Goal: Understand process/instructions: Learn how to perform a task or action

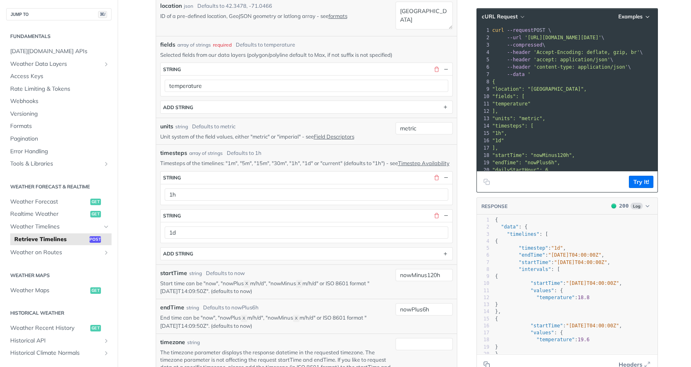
scroll to position [19, 0]
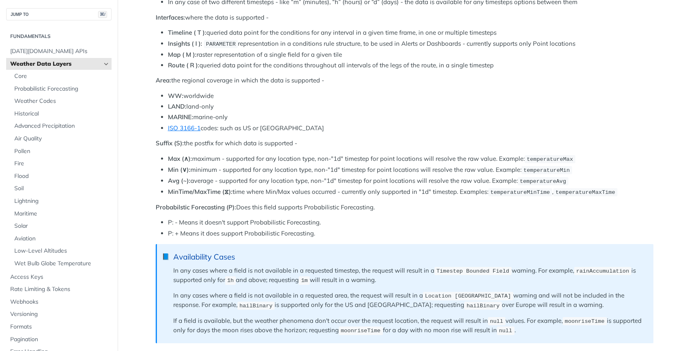
scroll to position [850, 0]
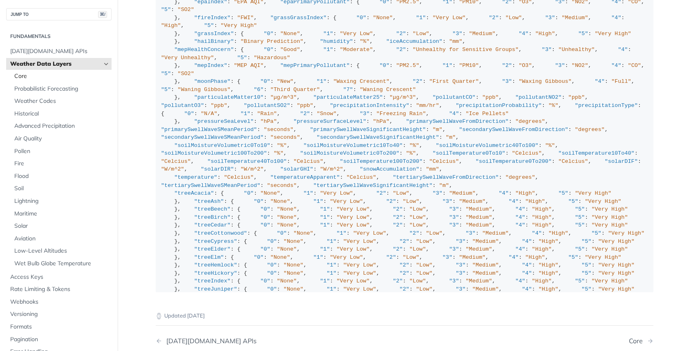
click at [57, 76] on span "Core" at bounding box center [61, 76] width 95 height 8
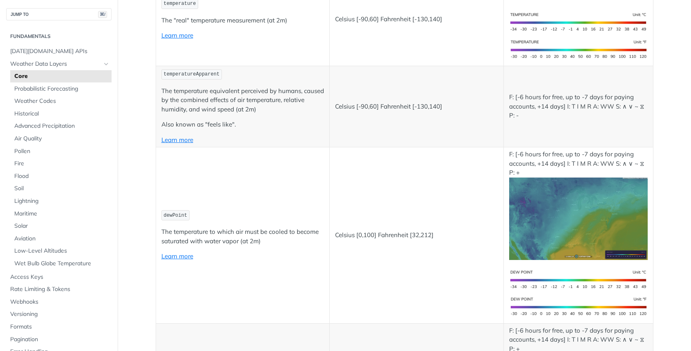
drag, startPoint x: 177, startPoint y: 130, endPoint x: 207, endPoint y: 145, distance: 34.4
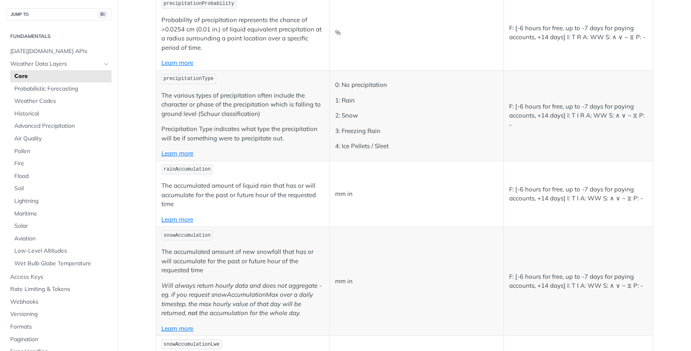
scroll to position [1758, 0]
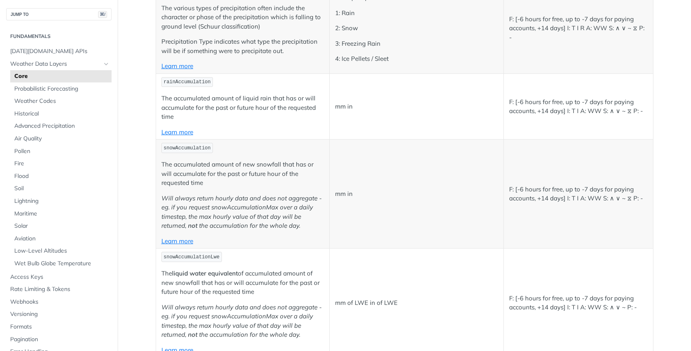
drag, startPoint x: 269, startPoint y: 173, endPoint x: 246, endPoint y: 154, distance: 29.9
drag, startPoint x: 162, startPoint y: 229, endPoint x: 178, endPoint y: 229, distance: 15.9
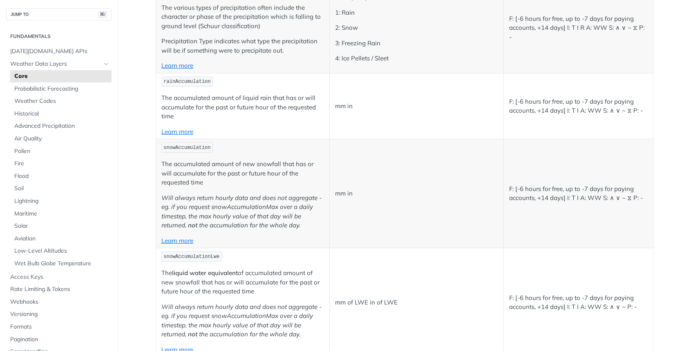
copy span "sleet"
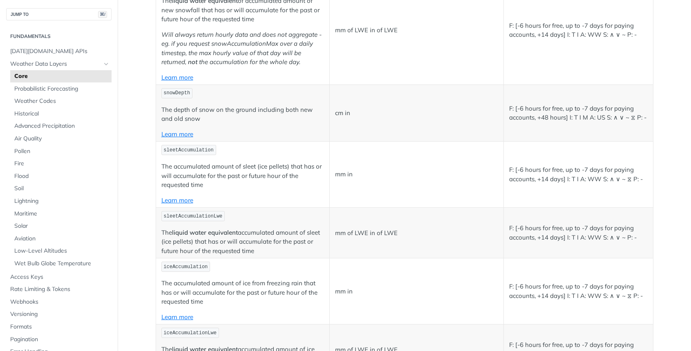
scroll to position [2069, 0]
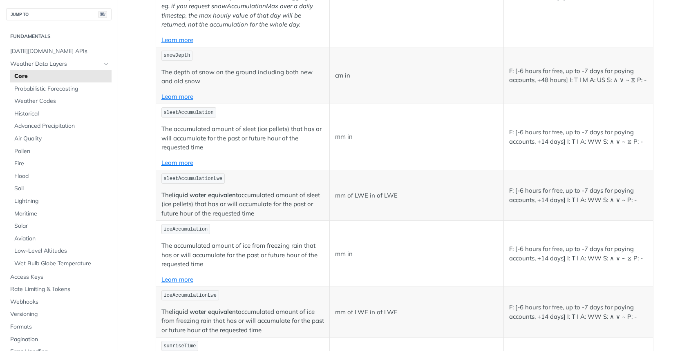
drag, startPoint x: 271, startPoint y: 220, endPoint x: 246, endPoint y: 206, distance: 28.0
drag, startPoint x: 239, startPoint y: 208, endPoint x: 245, endPoint y: 214, distance: 8.4
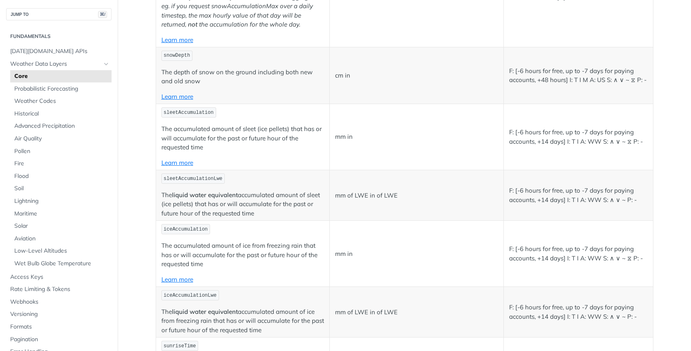
drag, startPoint x: 245, startPoint y: 214, endPoint x: 239, endPoint y: 208, distance: 8.4
drag, startPoint x: 238, startPoint y: 208, endPoint x: 243, endPoint y: 215, distance: 8.6
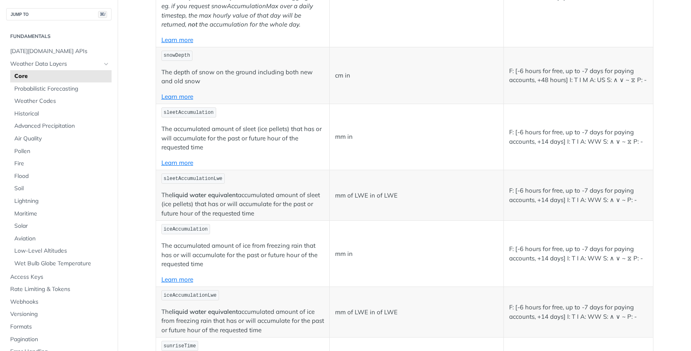
drag, startPoint x: 243, startPoint y: 215, endPoint x: 238, endPoint y: 208, distance: 8.6
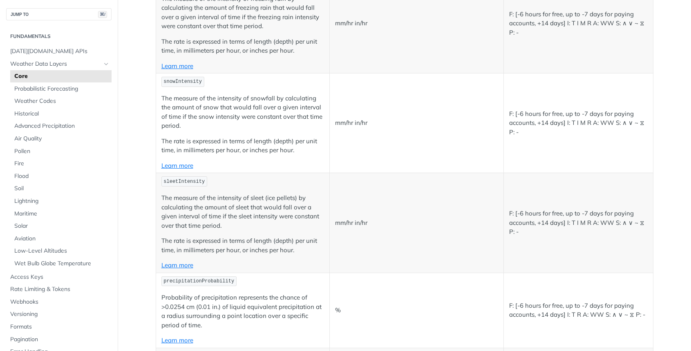
scroll to position [1393, 0]
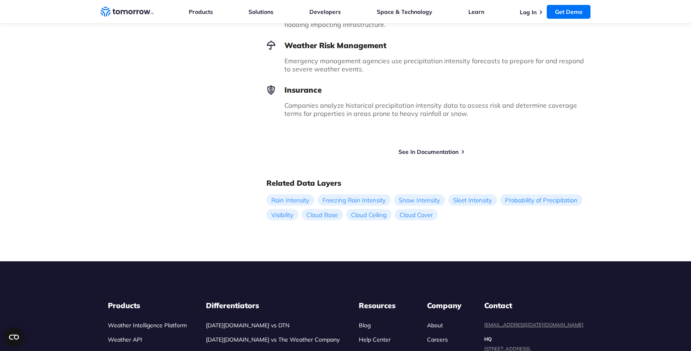
scroll to position [723, 0]
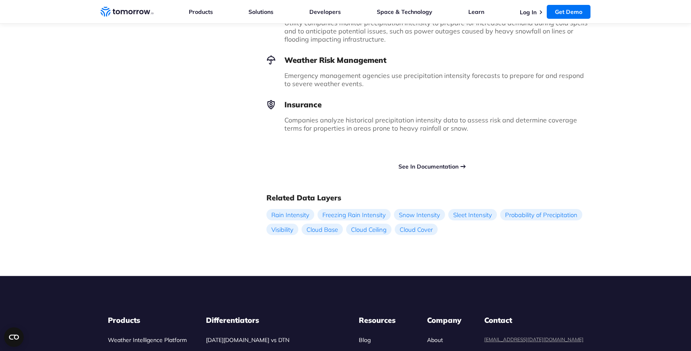
click at [433, 163] on link "See In Documentation" at bounding box center [428, 166] width 60 height 7
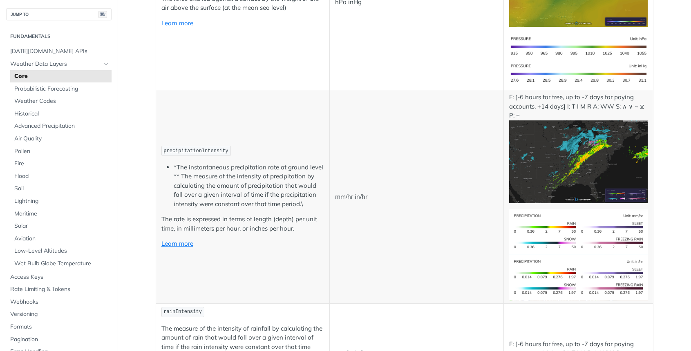
scroll to position [1437, 0]
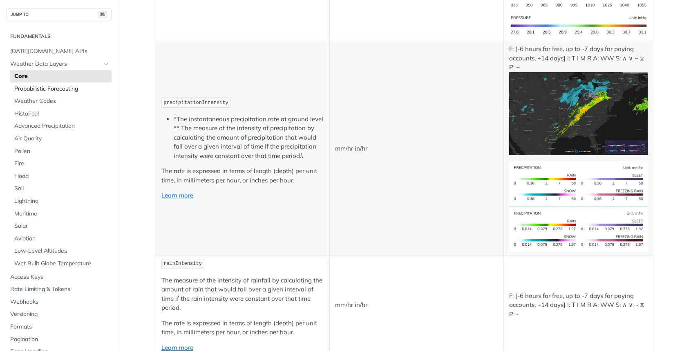
click at [71, 90] on span "Probabilistic Forecasting" at bounding box center [61, 89] width 95 height 8
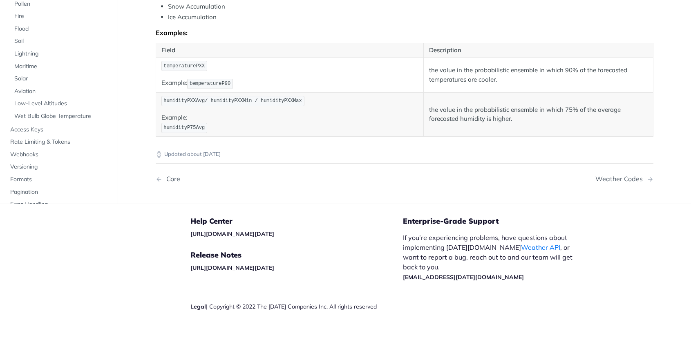
scroll to position [191, 0]
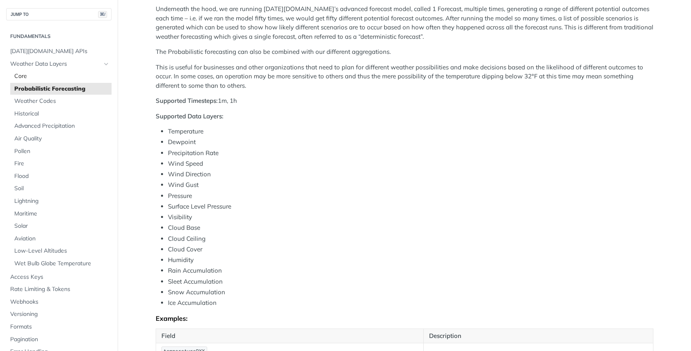
click at [70, 79] on span "Core" at bounding box center [61, 76] width 95 height 8
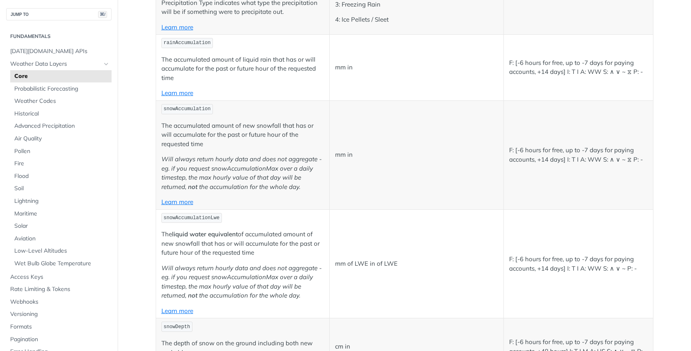
scroll to position [2200, 0]
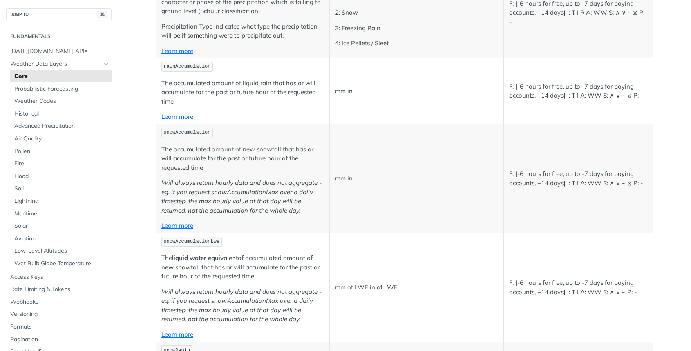
click at [187, 113] on link "Learn more" at bounding box center [177, 117] width 32 height 8
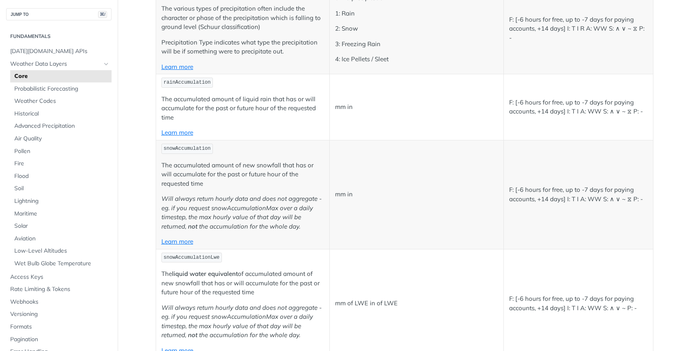
scroll to position [2145, 0]
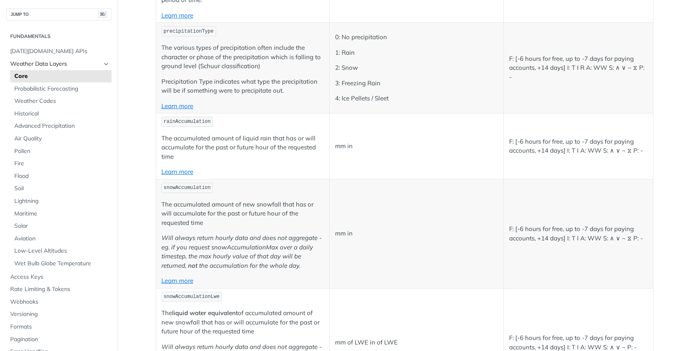
click at [48, 68] on link "Weather Data Layers" at bounding box center [58, 64] width 105 height 12
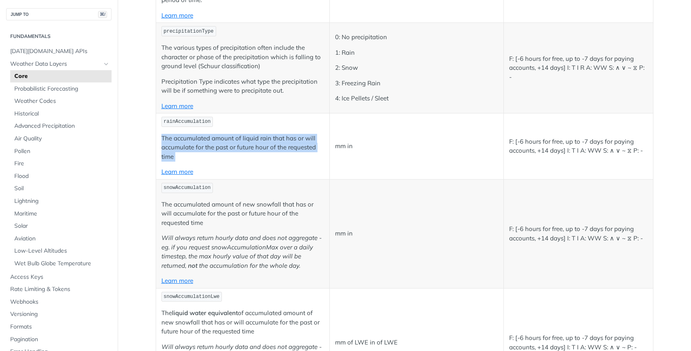
drag, startPoint x: 291, startPoint y: 148, endPoint x: 243, endPoint y: 109, distance: 62.5
click at [243, 114] on td "rainAccumulation The accumulated amount of liquid rain that has or will accumul…" at bounding box center [243, 147] width 174 height 66
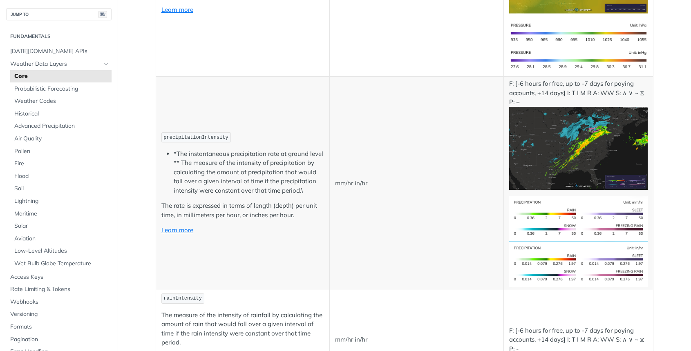
scroll to position [1394, 0]
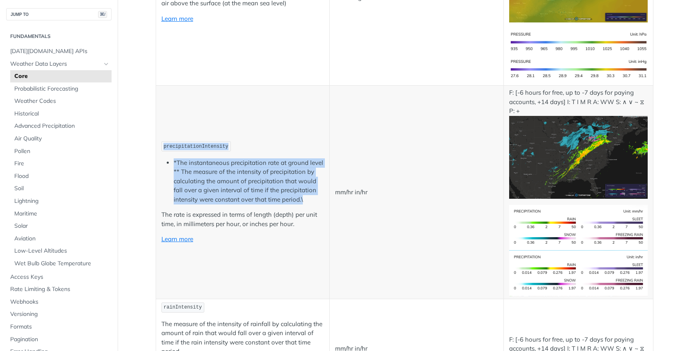
drag, startPoint x: 313, startPoint y: 192, endPoint x: 202, endPoint y: 127, distance: 128.8
click at [202, 127] on td "precipitationIntensity *The instantaneous precipitation rate at ground level **…" at bounding box center [243, 193] width 174 height 214
click at [174, 159] on li "*The instantaneous precipitation rate at ground level ** The measure of the int…" at bounding box center [249, 182] width 151 height 46
drag, startPoint x: 173, startPoint y: 156, endPoint x: 355, endPoint y: 219, distance: 192.4
click at [342, 217] on tr "precipitationIntensity *The instantaneous precipitation rate at ground level **…" at bounding box center [404, 193] width 497 height 214
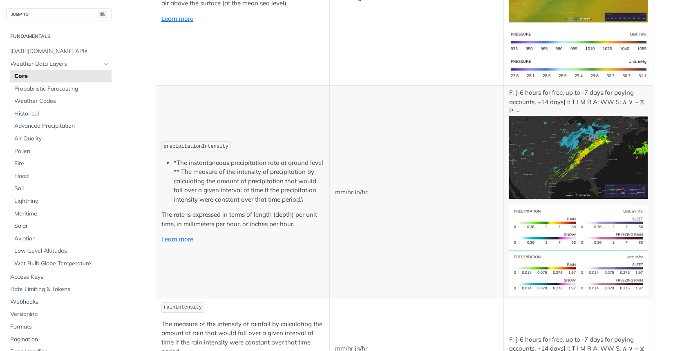
click at [312, 194] on li "*The instantaneous precipitation rate at ground level ** The measure of the int…" at bounding box center [249, 182] width 151 height 46
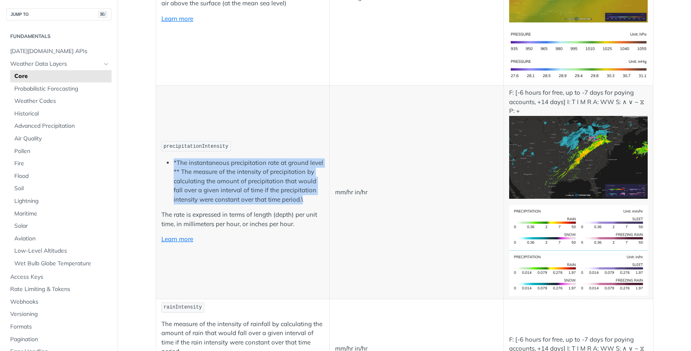
drag, startPoint x: 298, startPoint y: 190, endPoint x: 181, endPoint y: 152, distance: 122.8
click at [181, 152] on td "precipitationIntensity *The instantaneous precipitation rate at ground level **…" at bounding box center [243, 193] width 174 height 214
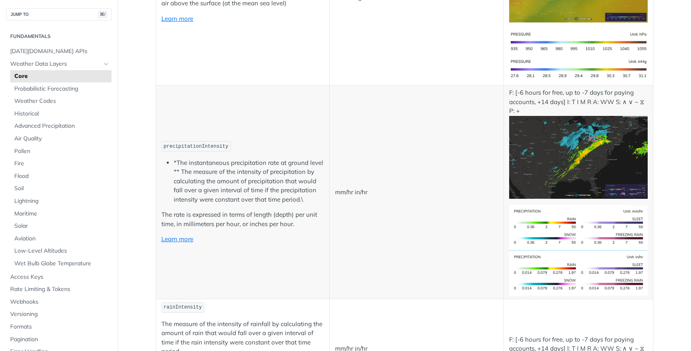
click at [172, 159] on ul "*The instantaneous precipitation rate at ground level ** The measure of the int…" at bounding box center [242, 182] width 163 height 46
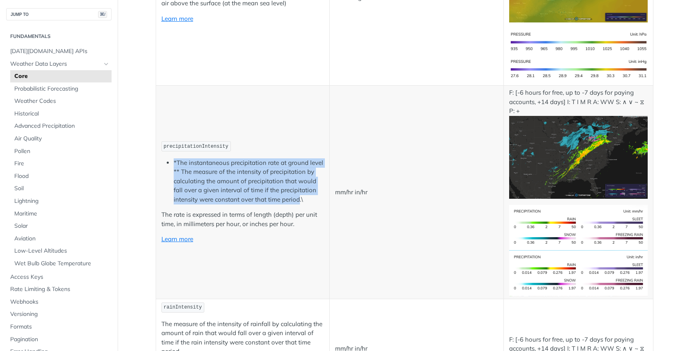
drag, startPoint x: 172, startPoint y: 155, endPoint x: 296, endPoint y: 197, distance: 131.4
click at [296, 196] on ul "*The instantaneous precipitation rate at ground level ** The measure of the int…" at bounding box center [242, 182] width 163 height 46
click at [322, 188] on li "*The instantaneous precipitation rate at ground level ** The measure of the int…" at bounding box center [249, 182] width 151 height 46
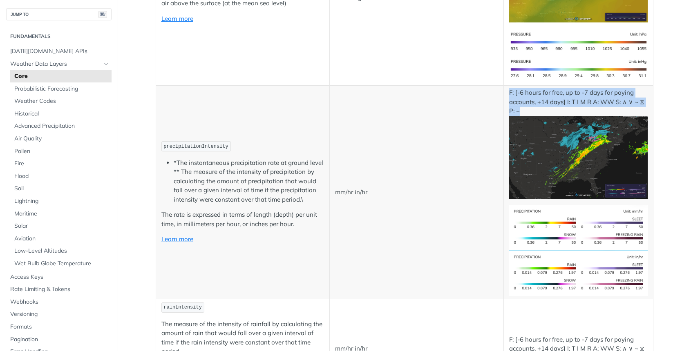
drag, startPoint x: 525, startPoint y: 105, endPoint x: 509, endPoint y: 85, distance: 25.6
click at [509, 88] on p "F: [-6 hours for free, up to -7 days for paying accounts, +14 days] I: T I M R …" at bounding box center [578, 143] width 138 height 110
drag, startPoint x: 509, startPoint y: 85, endPoint x: 569, endPoint y: 129, distance: 74.5
click at [569, 129] on p "F: [-6 hours for free, up to -7 days for paying accounts, +14 days] I: T I M R …" at bounding box center [578, 143] width 138 height 110
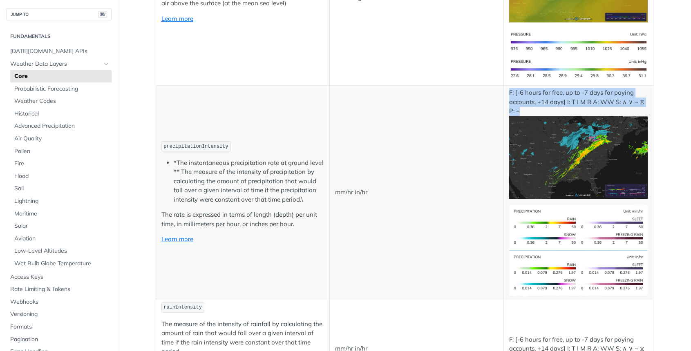
click at [533, 104] on p "F: [-6 hours for free, up to -7 days for paying accounts, +14 days] I: T I M R …" at bounding box center [578, 143] width 138 height 110
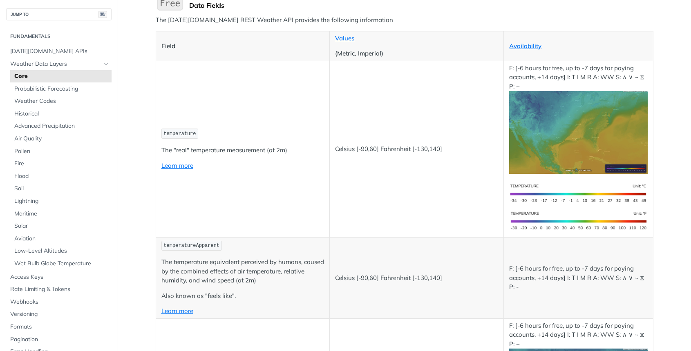
scroll to position [102, 0]
drag, startPoint x: 168, startPoint y: 134, endPoint x: 212, endPoint y: 134, distance: 43.3
click at [212, 134] on p "temperature" at bounding box center [242, 134] width 163 height 12
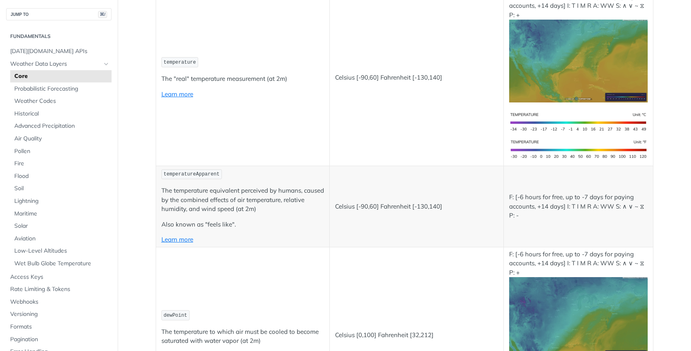
scroll to position [145, 0]
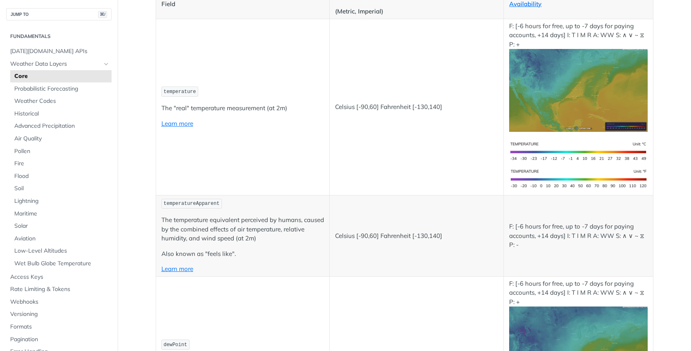
click at [184, 126] on p "Learn more" at bounding box center [242, 123] width 163 height 9
click at [184, 125] on link "Learn more" at bounding box center [177, 124] width 32 height 8
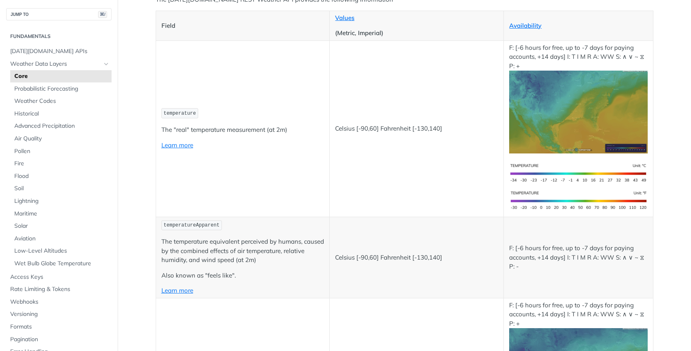
scroll to position [110, 0]
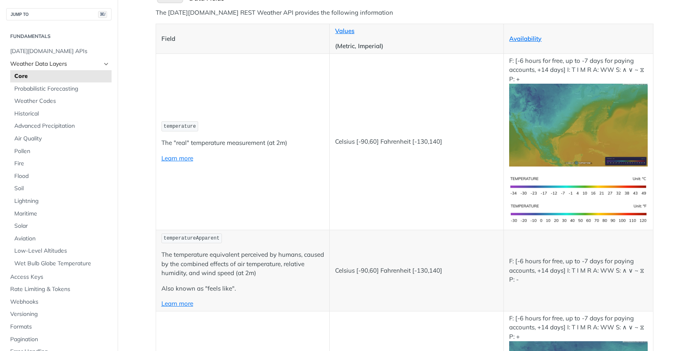
click at [51, 65] on span "Weather Data Layers" at bounding box center [55, 64] width 91 height 8
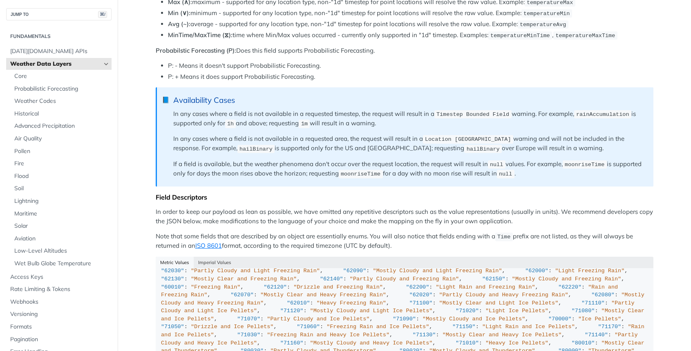
scroll to position [557, 0]
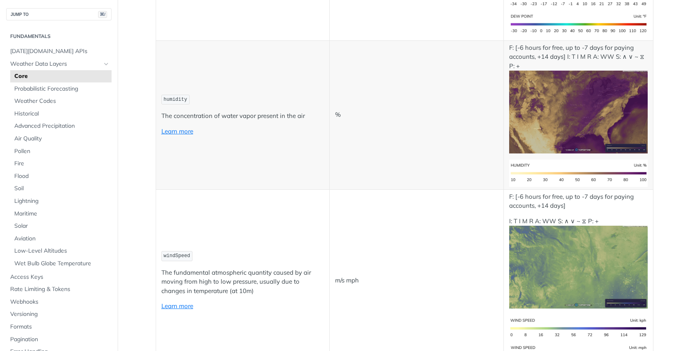
scroll to position [191, 0]
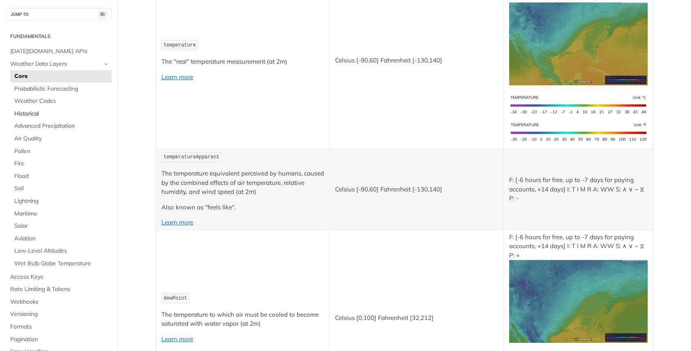
click at [55, 118] on link "Historical" at bounding box center [60, 114] width 101 height 12
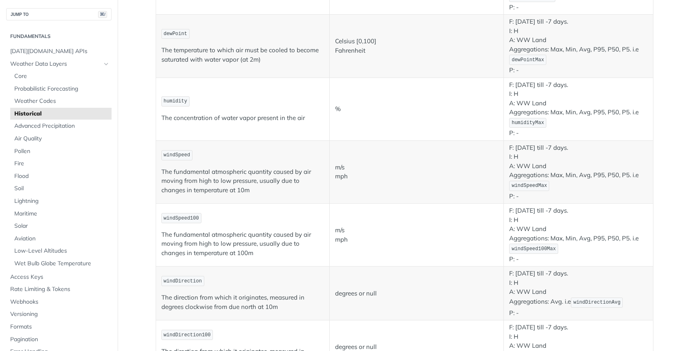
click at [54, 118] on link "Historical" at bounding box center [60, 114] width 101 height 12
click at [53, 122] on span "Advanced Precipitation" at bounding box center [61, 126] width 95 height 8
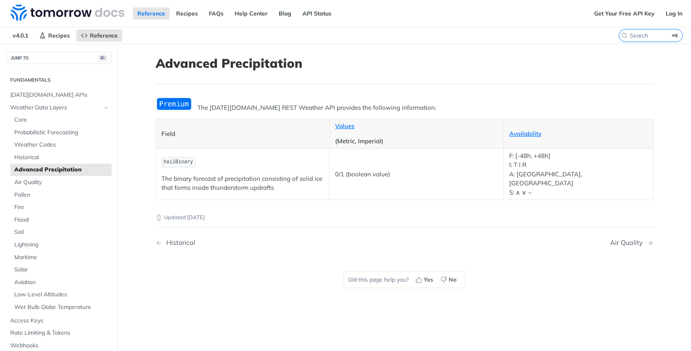
scroll to position [61, 0]
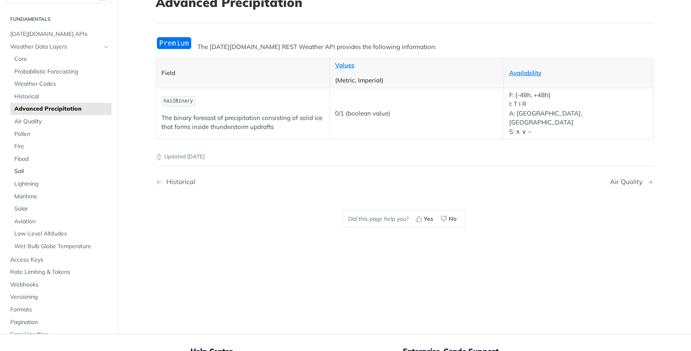
click at [34, 169] on span "Soil" at bounding box center [61, 172] width 95 height 8
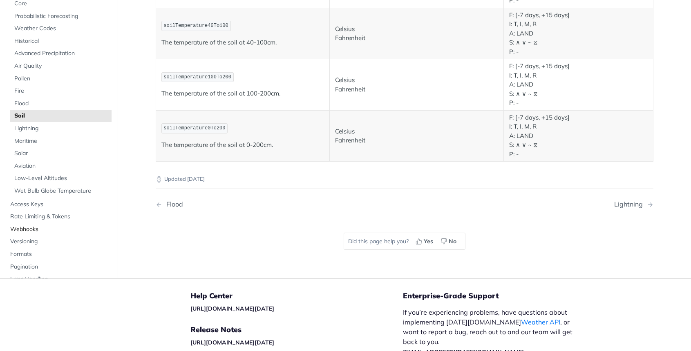
scroll to position [509, 0]
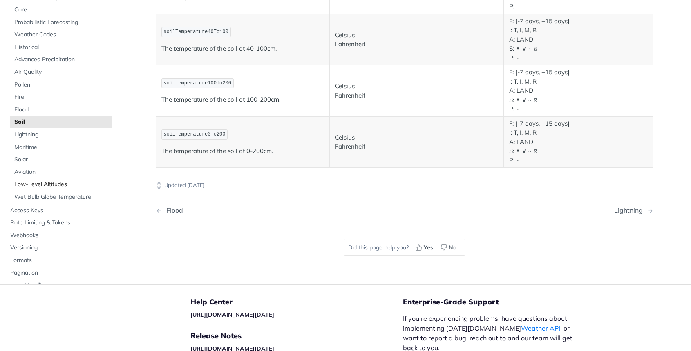
click at [72, 181] on span "Low-Level Altitudes" at bounding box center [61, 185] width 95 height 8
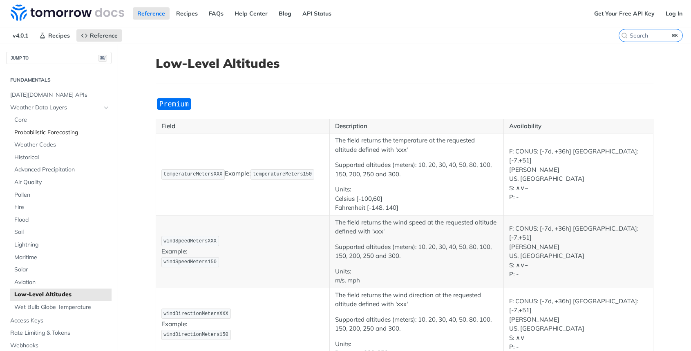
click at [47, 136] on link "Probabilistic Forecasting" at bounding box center [60, 133] width 101 height 12
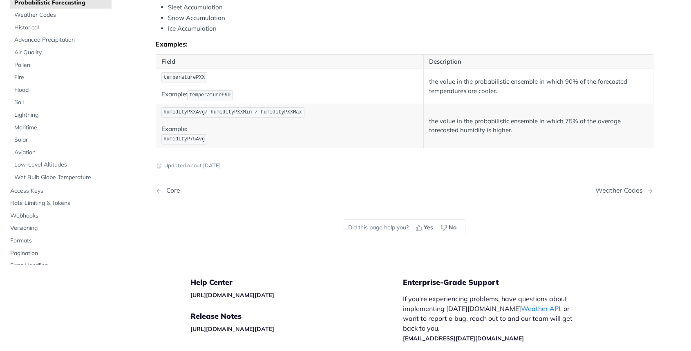
scroll to position [406, 0]
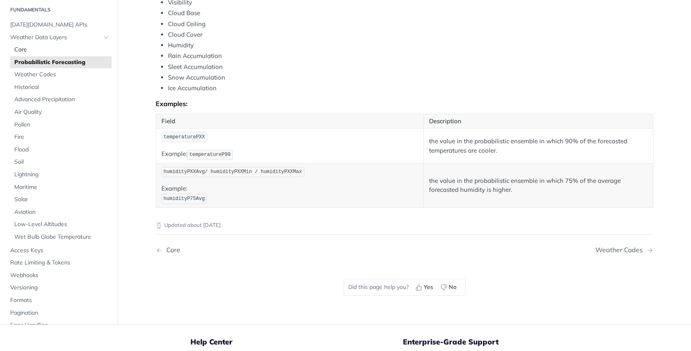
click at [64, 46] on span "Core" at bounding box center [61, 50] width 95 height 8
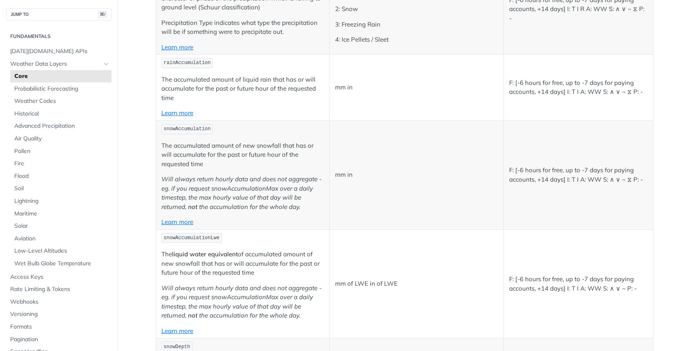
scroll to position [2199, 0]
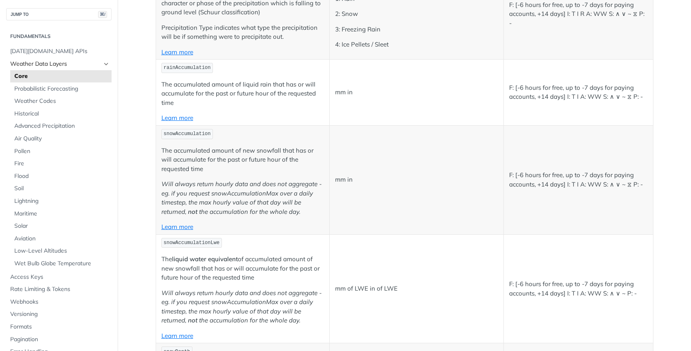
click at [83, 65] on span "Weather Data Layers" at bounding box center [55, 64] width 91 height 8
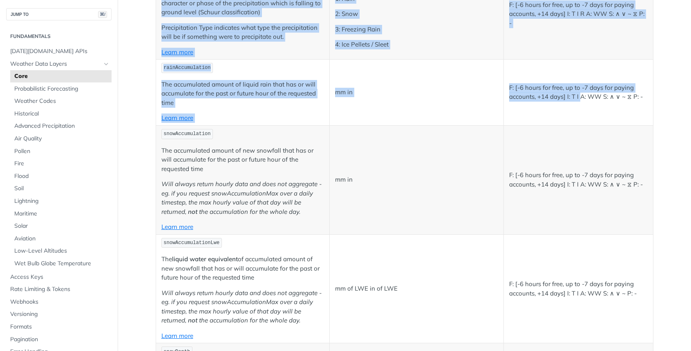
drag, startPoint x: 581, startPoint y: 80, endPoint x: 662, endPoint y: 80, distance: 81.3
click at [662, 80] on article "Core Data Fields The Tomorrow.io REST Weather API provides the following inform…" at bounding box center [404, 162] width 523 height 4635
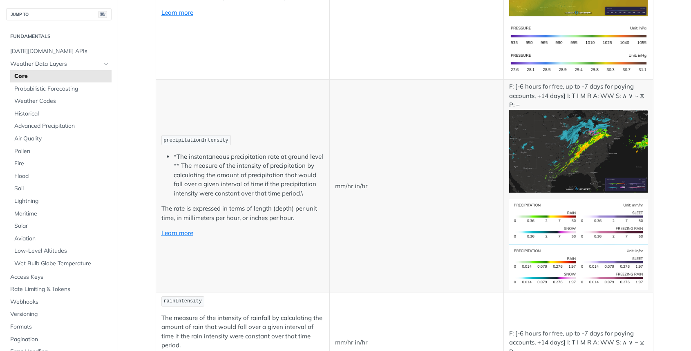
scroll to position [1396, 0]
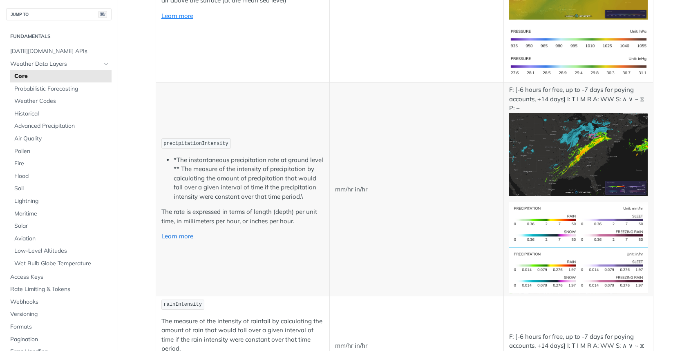
click at [190, 233] on link "Learn more" at bounding box center [177, 237] width 32 height 8
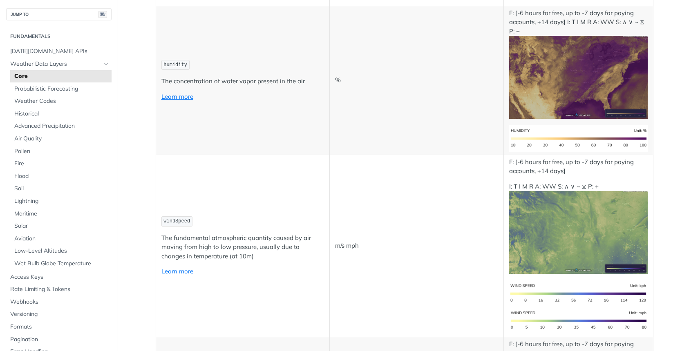
scroll to position [721, 0]
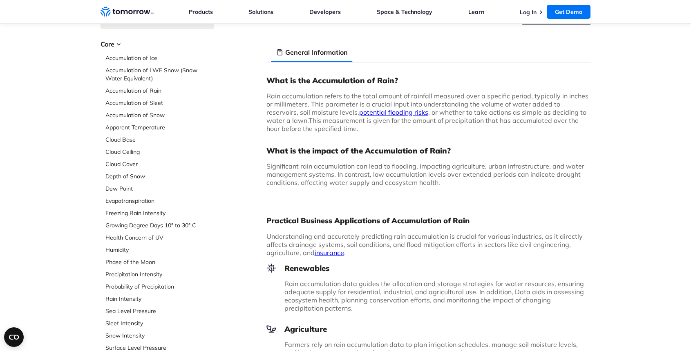
scroll to position [49, 0]
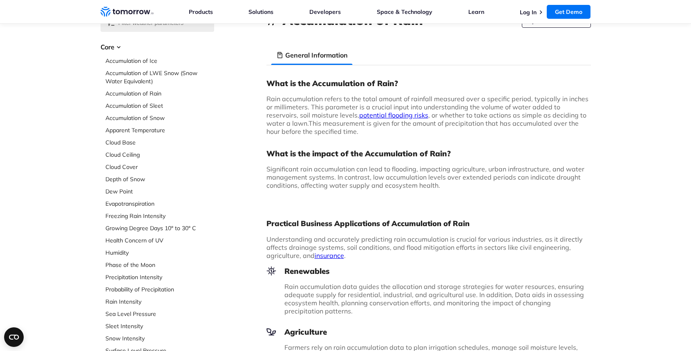
drag, startPoint x: 447, startPoint y: 130, endPoint x: 447, endPoint y: 107, distance: 22.9
click at [447, 107] on p "Rain accumulation refers to the total amount of rainfall measured over a specif…" at bounding box center [428, 115] width 324 height 41
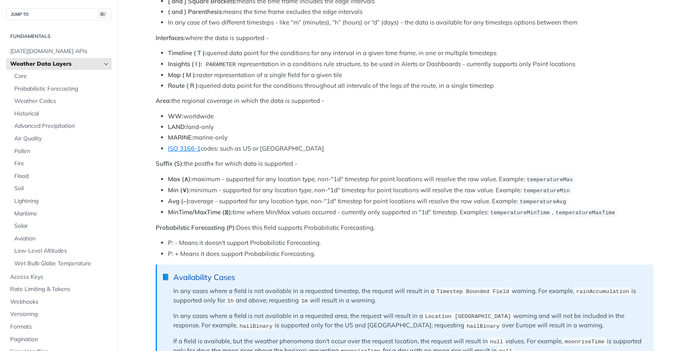
scroll to position [377, 0]
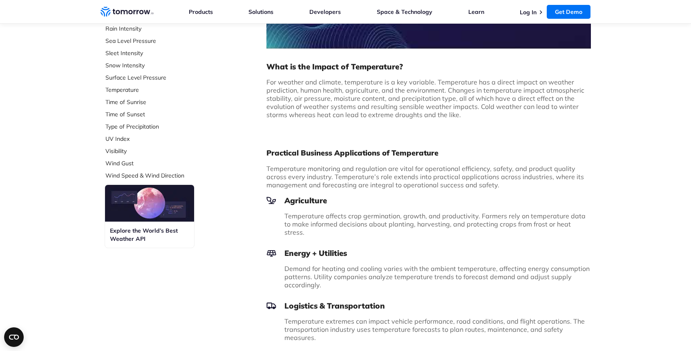
scroll to position [502, 0]
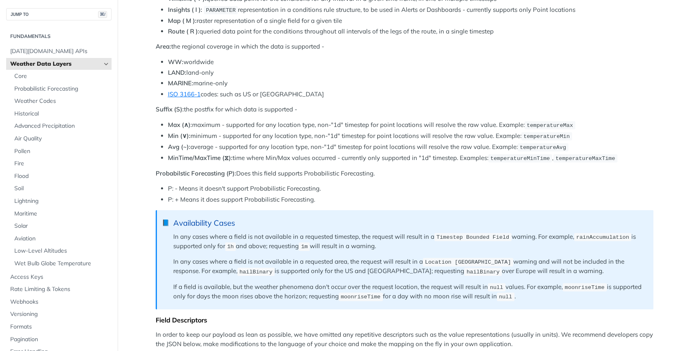
scroll to position [497, 0]
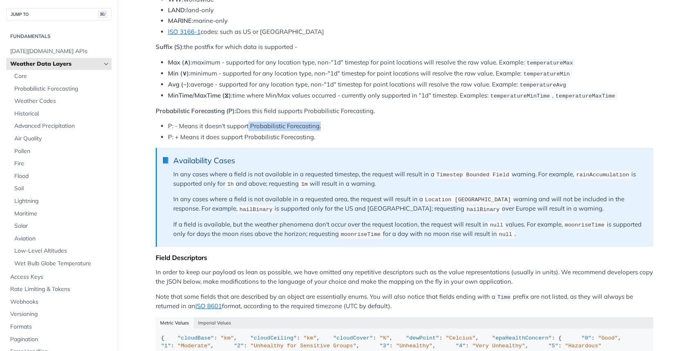
drag, startPoint x: 249, startPoint y: 116, endPoint x: 351, endPoint y: 122, distance: 101.9
click at [351, 122] on li "P: - Means it doesn't support Probabilistic Forecasting." at bounding box center [411, 126] width 486 height 9
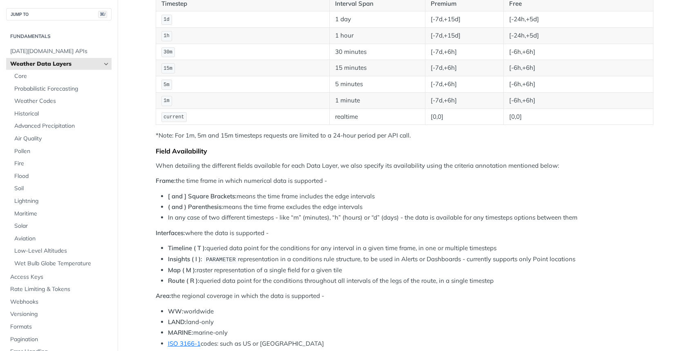
scroll to position [152, 0]
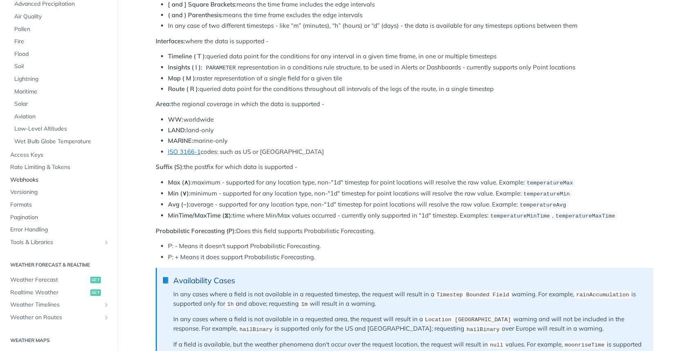
scroll to position [185, 0]
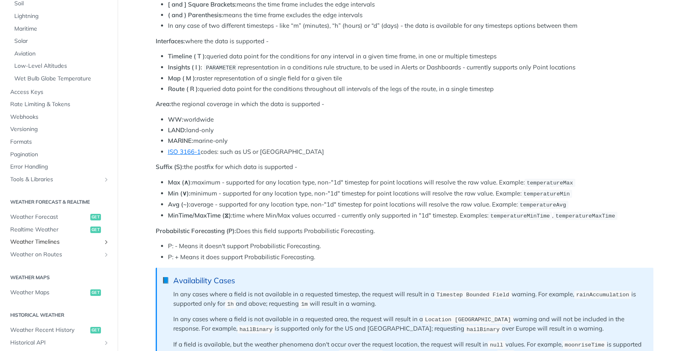
click at [54, 238] on span "Weather Timelines" at bounding box center [55, 242] width 91 height 8
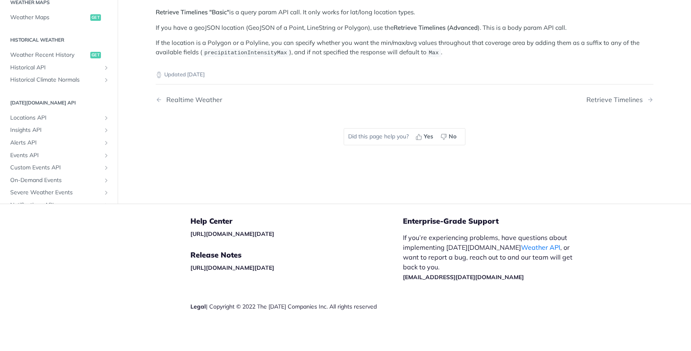
scroll to position [22, 0]
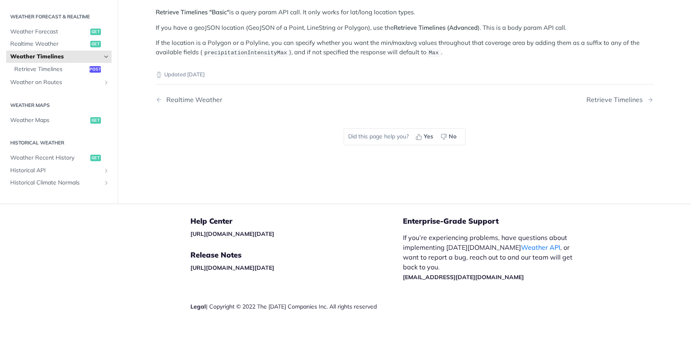
click at [635, 89] on nav "Realtime Weather Retrieve Timelines" at bounding box center [405, 100] width 498 height 24
click at [629, 96] on div "Retrieve Timelines" at bounding box center [616, 100] width 60 height 8
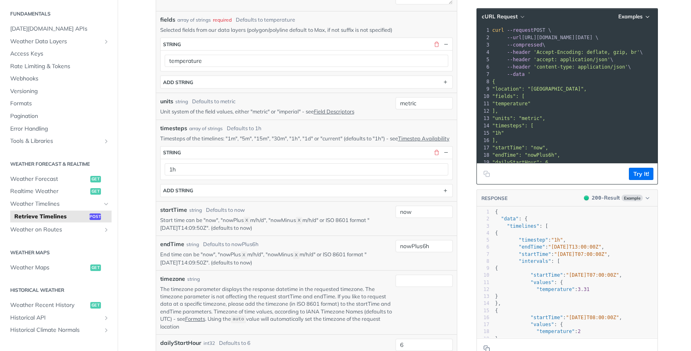
scroll to position [205, 0]
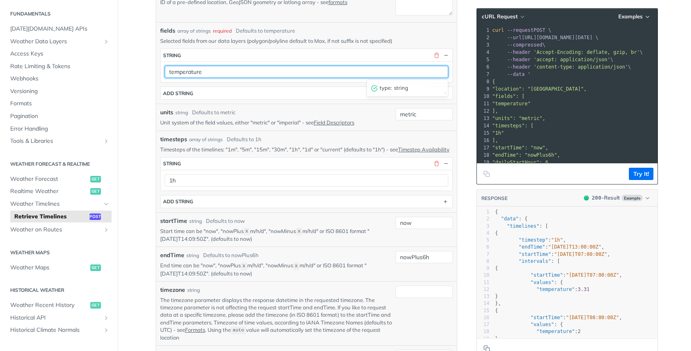
click at [215, 68] on input "temperature" at bounding box center [307, 72] width 284 height 12
type input "rainAccumulationMin"
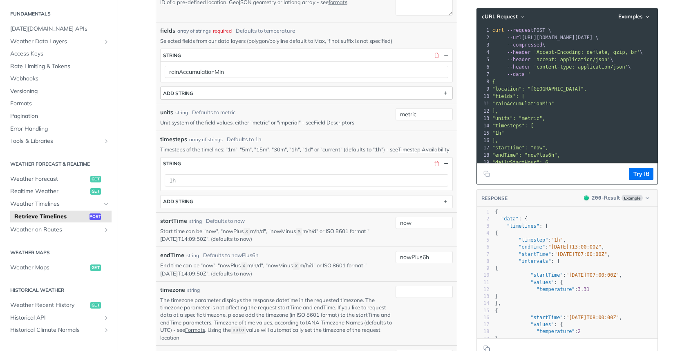
click at [203, 92] on button "ADD string" at bounding box center [307, 93] width 292 height 12
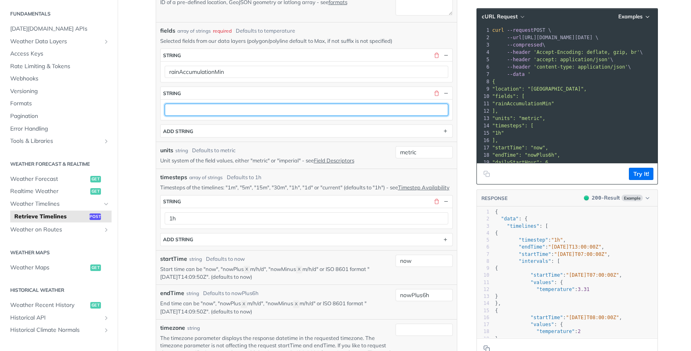
click at [221, 110] on input "text" at bounding box center [307, 110] width 284 height 12
paste input "rainAccumulationMin"
type input "rainAccumulationMax"
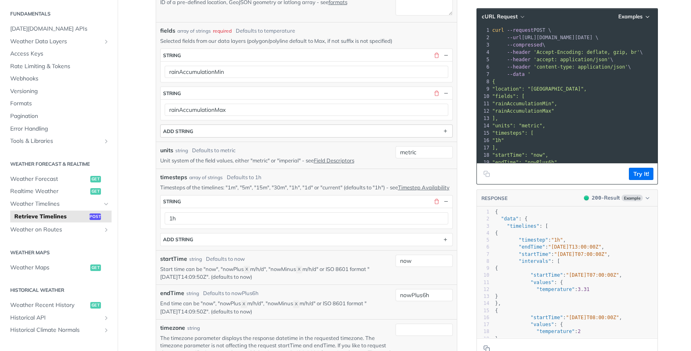
click at [222, 134] on button "ADD string" at bounding box center [307, 131] width 292 height 12
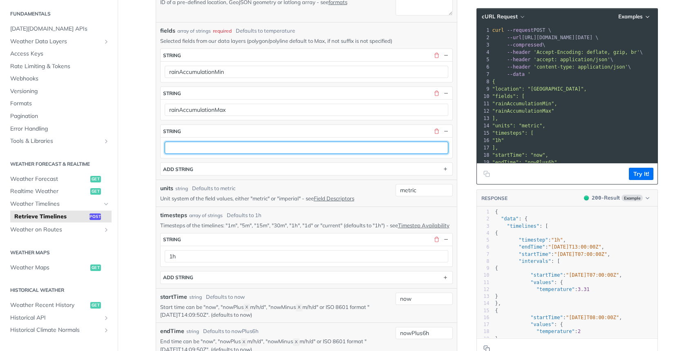
click at [226, 148] on input "text" at bounding box center [307, 148] width 284 height 12
paste input "rainAccumulationMin"
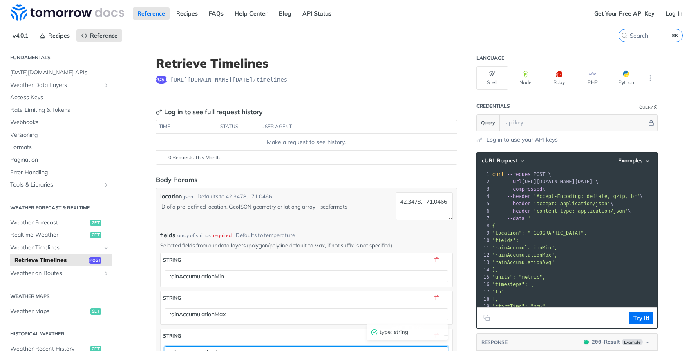
scroll to position [0, 0]
type input "rainAccumulationAvg"
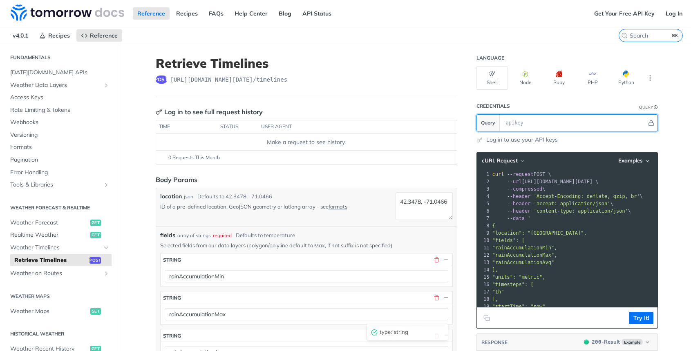
click at [569, 118] on input "text" at bounding box center [574, 123] width 145 height 16
paste input "95WRWUn8dQ0JWnOzeIvwMBJEW8R7Ca6k"
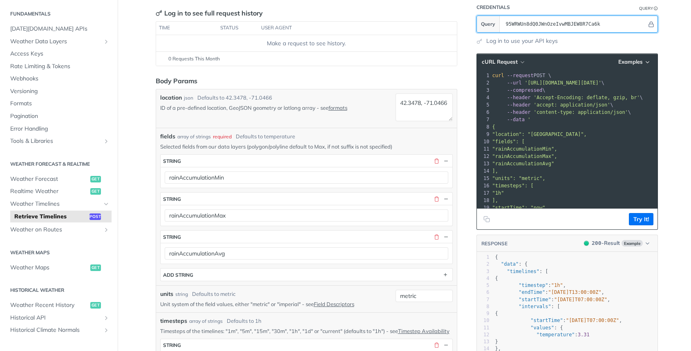
scroll to position [221, 0]
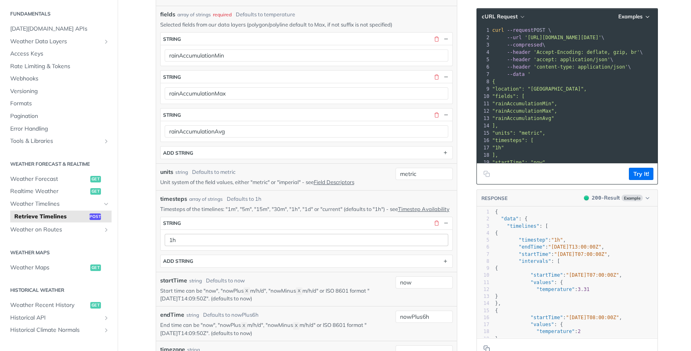
type input "95WRWUn8dQ0JWnOzeIvwMBJEW8R7Ca6k"
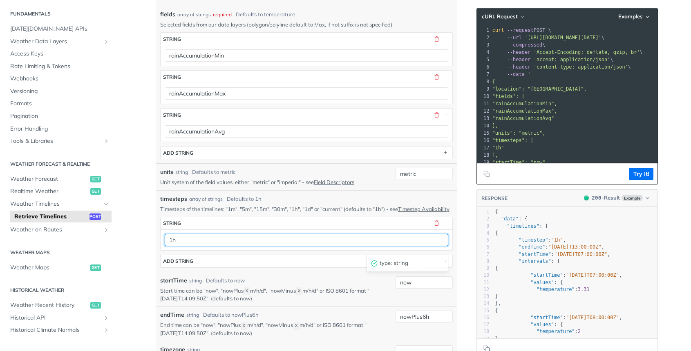
click at [238, 246] on input "1h" at bounding box center [307, 240] width 284 height 12
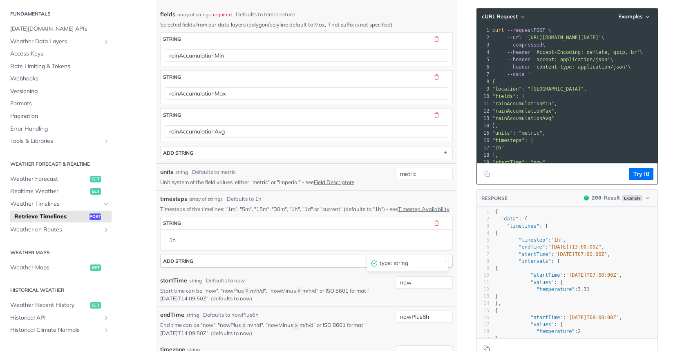
click at [226, 263] on button "ADD string" at bounding box center [307, 261] width 292 height 12
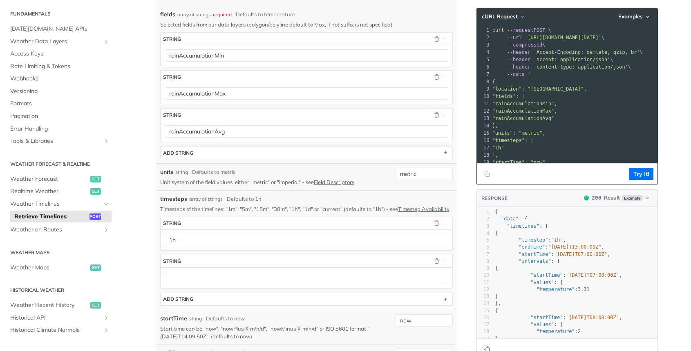
click at [208, 277] on div at bounding box center [307, 278] width 292 height 21
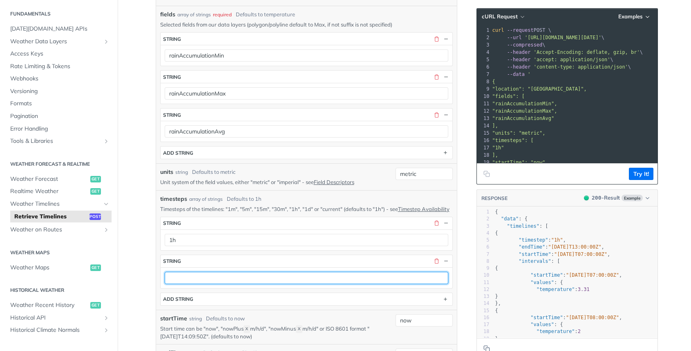
click at [206, 284] on input "text" at bounding box center [307, 278] width 284 height 12
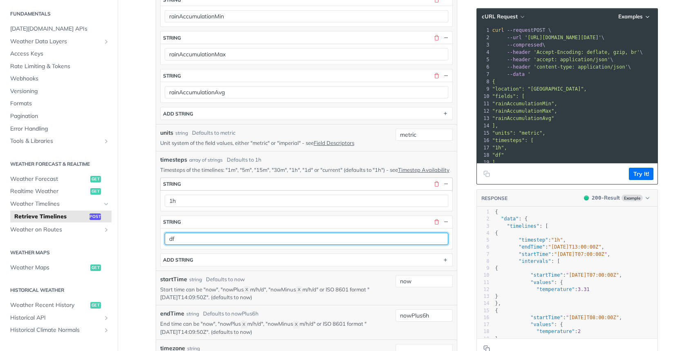
type input "d"
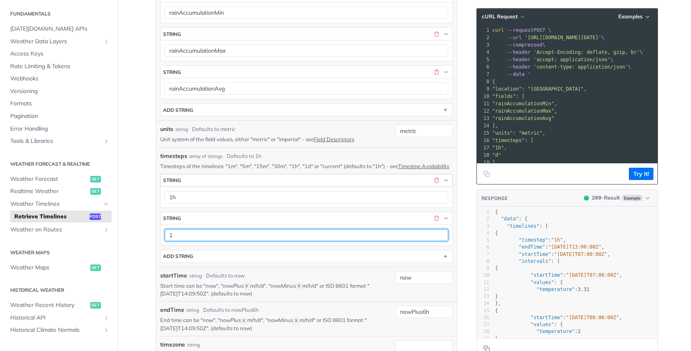
scroll to position [264, 0]
type input "1d"
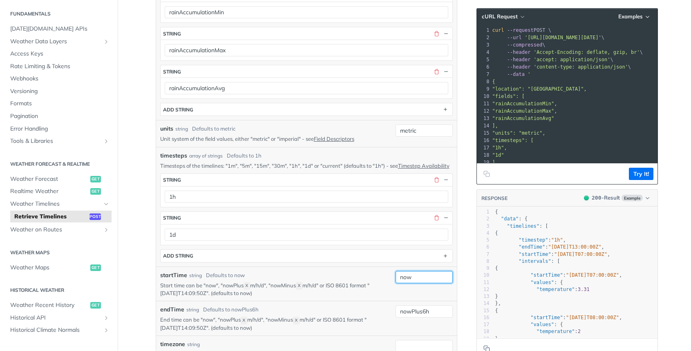
click at [427, 284] on input "now" at bounding box center [424, 277] width 57 height 12
type input "nowMinus120h"
click at [461, 294] on article "Retrieve Timelines post https://api.tomorrow.io/v4 /timelines Log in to see ful…" at bounding box center [306, 351] width 327 height 1144
click at [648, 175] on button "Try It!" at bounding box center [641, 174] width 25 height 12
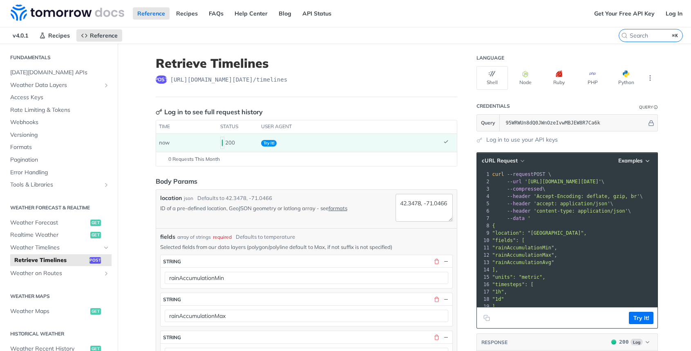
scroll to position [0, 0]
click at [410, 201] on textarea "42.3478, -71.0466" at bounding box center [424, 208] width 57 height 28
click at [635, 322] on button "Try It!" at bounding box center [641, 318] width 25 height 12
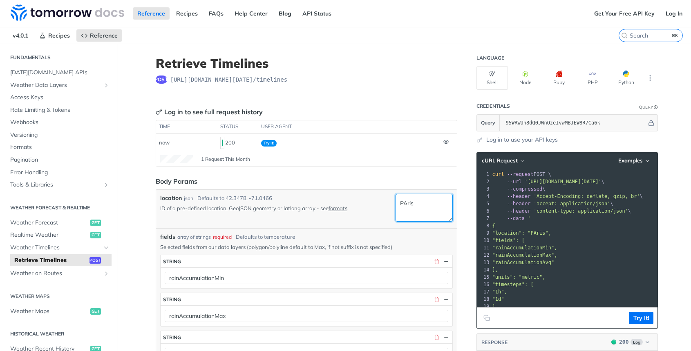
click at [424, 210] on textarea "PAris" at bounding box center [424, 208] width 57 height 28
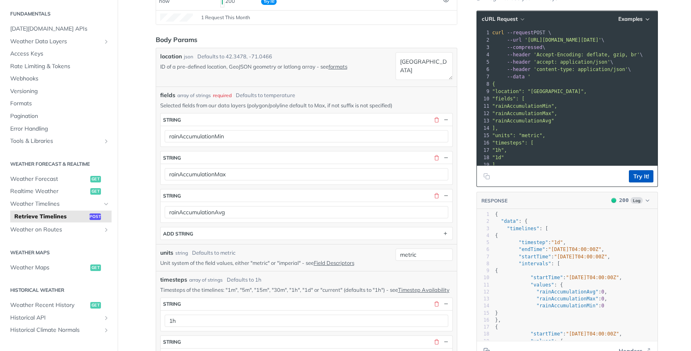
click at [634, 172] on button "Try It!" at bounding box center [641, 176] width 25 height 12
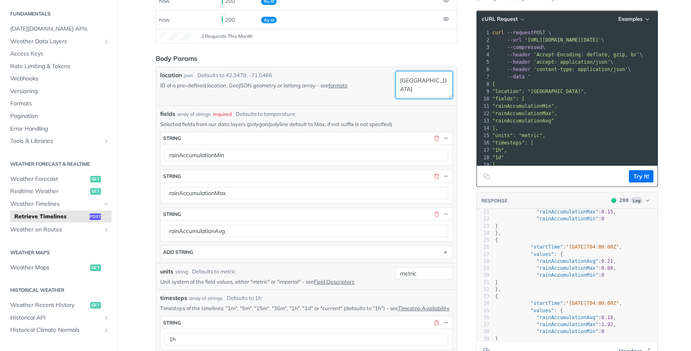
click at [434, 78] on textarea "Paris" at bounding box center [424, 85] width 57 height 28
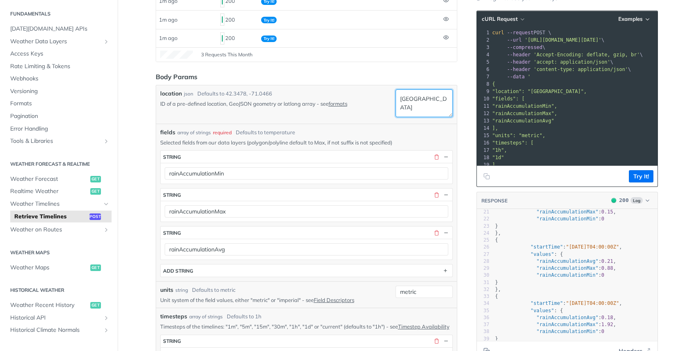
scroll to position [65, 0]
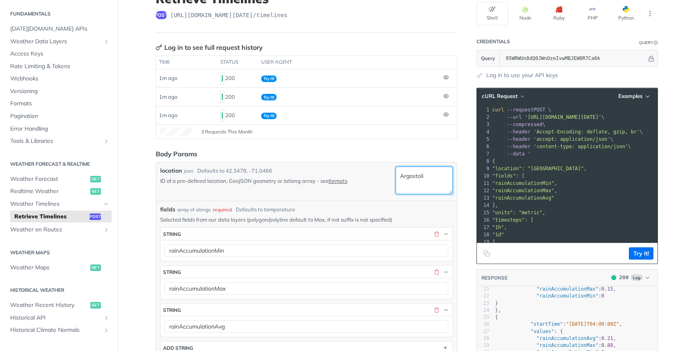
type textarea "Argostoli"
click at [654, 256] on footer "Try It!" at bounding box center [567, 253] width 181 height 21
click at [642, 254] on button "Try It!" at bounding box center [641, 254] width 25 height 12
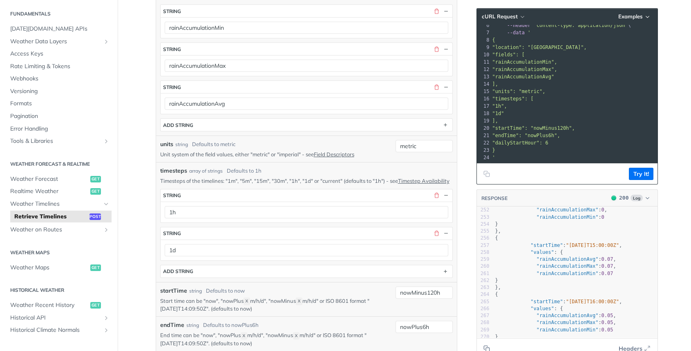
scroll to position [1835, 0]
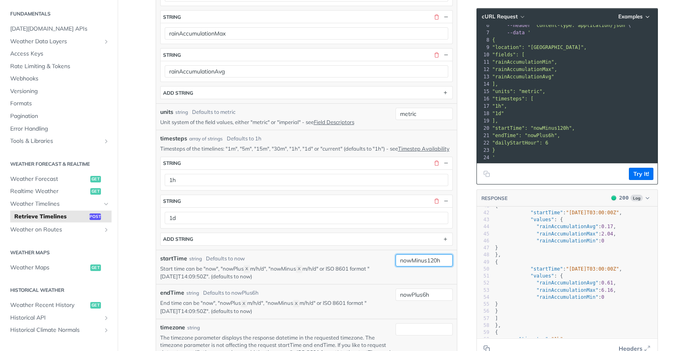
click at [432, 267] on input "nowMinus120h" at bounding box center [424, 261] width 57 height 12
click at [649, 172] on button "Try It!" at bounding box center [641, 174] width 25 height 12
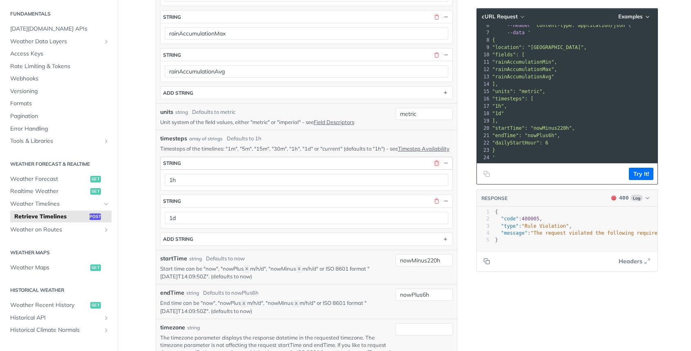
click at [436, 167] on button "button" at bounding box center [436, 163] width 7 height 7
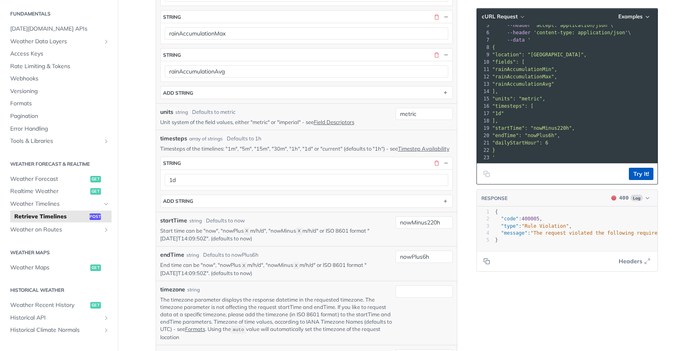
click at [631, 177] on button "Try It!" at bounding box center [641, 174] width 25 height 12
click at [435, 229] on input "nowMinus220h" at bounding box center [424, 223] width 57 height 12
click at [630, 172] on button "Try It!" at bounding box center [641, 174] width 25 height 12
click at [436, 229] on input "nowMinus200h" at bounding box center [424, 223] width 57 height 12
type input "nowMinus170h"
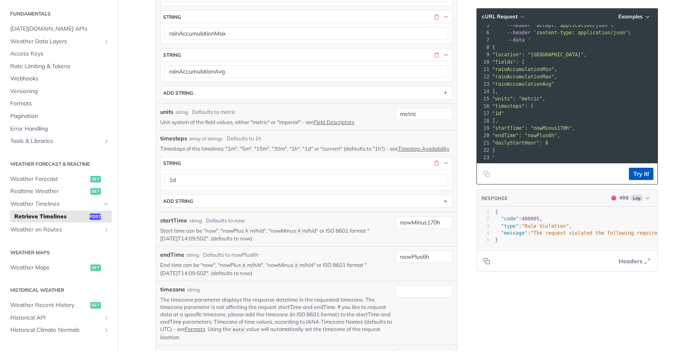
click at [641, 176] on button "Try It!" at bounding box center [641, 174] width 25 height 12
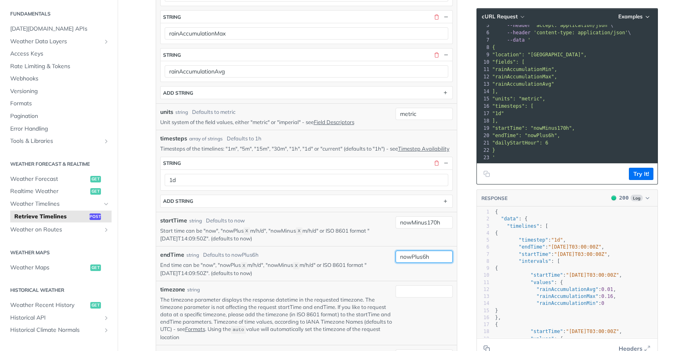
click at [428, 263] on input "nowPlus6h" at bounding box center [424, 257] width 57 height 12
click at [644, 175] on button "Try It!" at bounding box center [641, 174] width 25 height 12
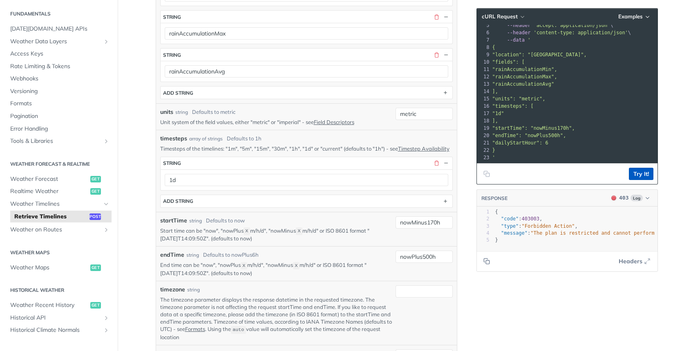
click at [640, 172] on button "Try It!" at bounding box center [641, 174] width 25 height 12
click at [430, 263] on input "nowPlus500h" at bounding box center [424, 257] width 57 height 12
type input "nowPlus330h"
click at [650, 173] on button "Try It!" at bounding box center [641, 174] width 25 height 12
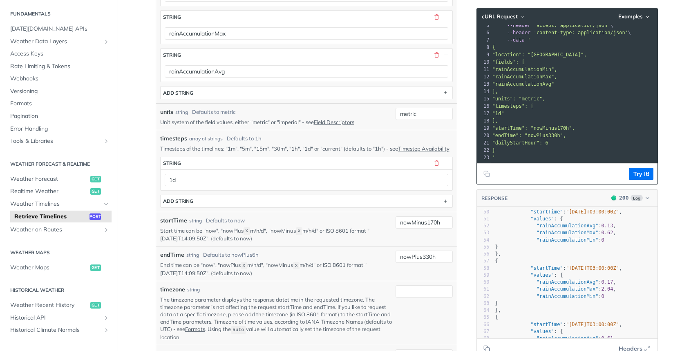
scroll to position [122, 0]
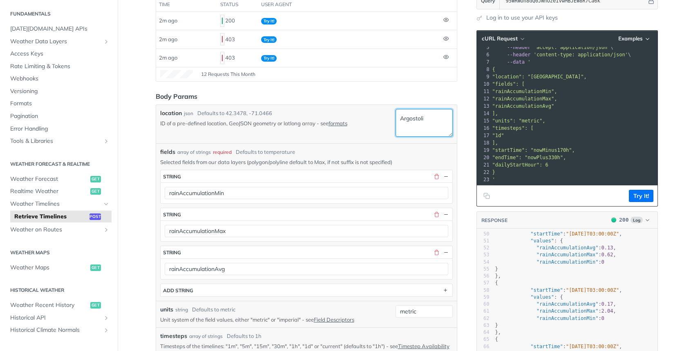
click at [426, 117] on textarea "Argostoli" at bounding box center [424, 123] width 57 height 28
type textarea "Point à pitre"
click at [644, 196] on button "Try It!" at bounding box center [641, 196] width 25 height 12
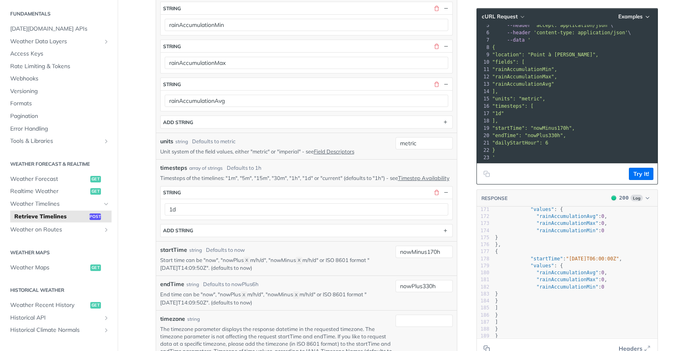
scroll to position [1185, 0]
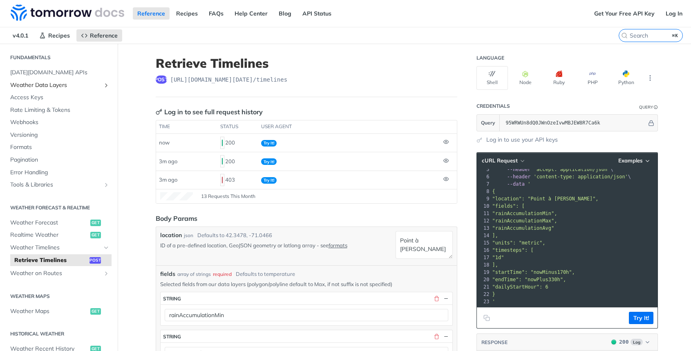
click at [51, 87] on span "Weather Data Layers" at bounding box center [55, 85] width 91 height 8
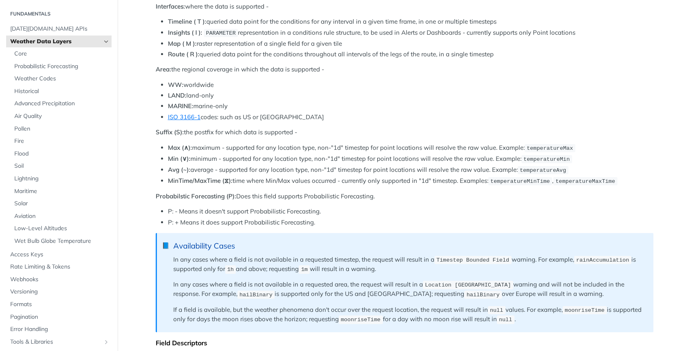
click at [355, 154] on li "Min (∨): minimum - supported for any location type, non-"1d" timestep for point…" at bounding box center [411, 158] width 486 height 9
click at [546, 179] on span "temperatureMinTime" at bounding box center [520, 182] width 60 height 6
copy span "temperatureMinTime"
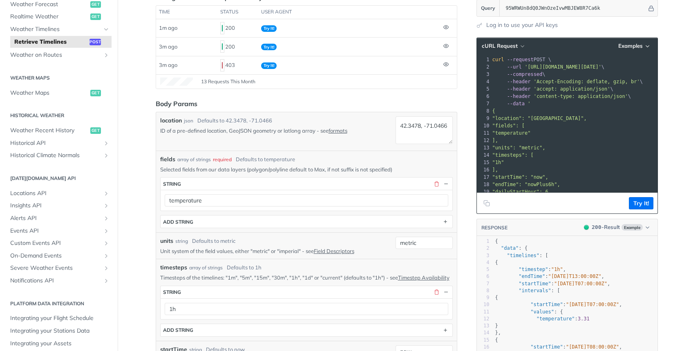
scroll to position [235, 0]
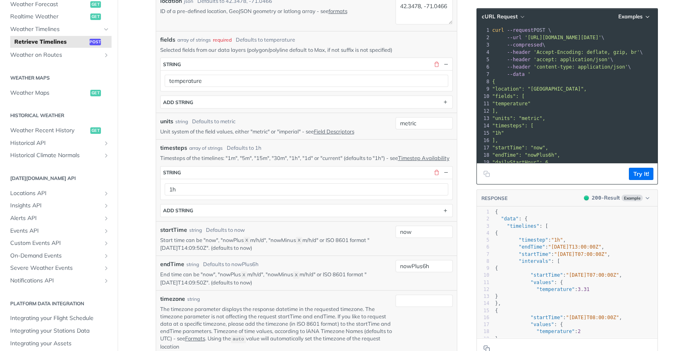
click at [265, 87] on div "temperature" at bounding box center [307, 80] width 292 height 21
click at [273, 69] on button "string" at bounding box center [307, 64] width 292 height 12
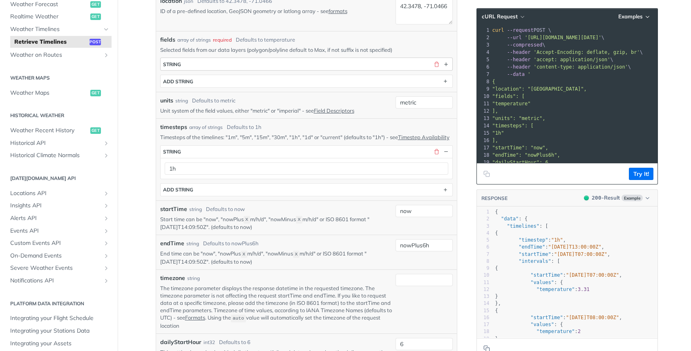
click at [258, 66] on button "string" at bounding box center [307, 64] width 292 height 12
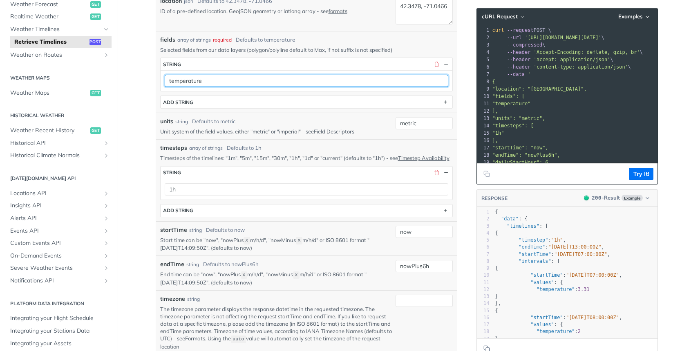
click at [246, 85] on input "temperature" at bounding box center [307, 81] width 284 height 12
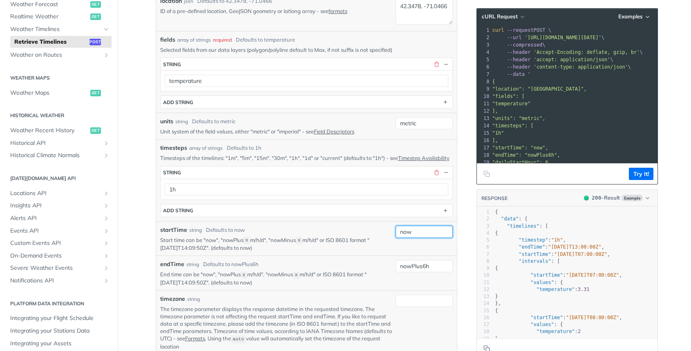
click at [415, 237] on input "now" at bounding box center [424, 232] width 57 height 12
type input "nowMinus120h"
click at [351, 215] on button "ADD string" at bounding box center [307, 211] width 292 height 12
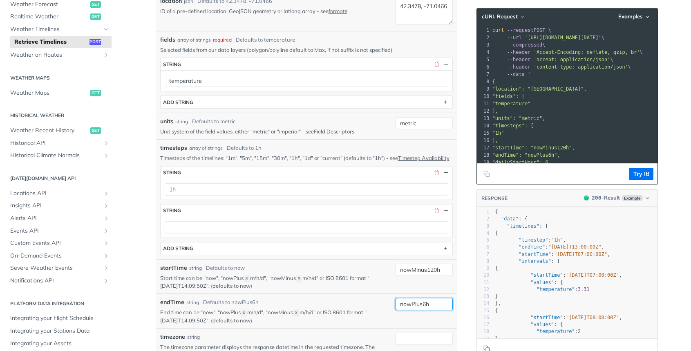
click at [425, 311] on input "nowPlus6h" at bounding box center [424, 304] width 57 height 12
drag, startPoint x: 425, startPoint y: 313, endPoint x: 463, endPoint y: 312, distance: 38.9
type input "nowPlus330h"
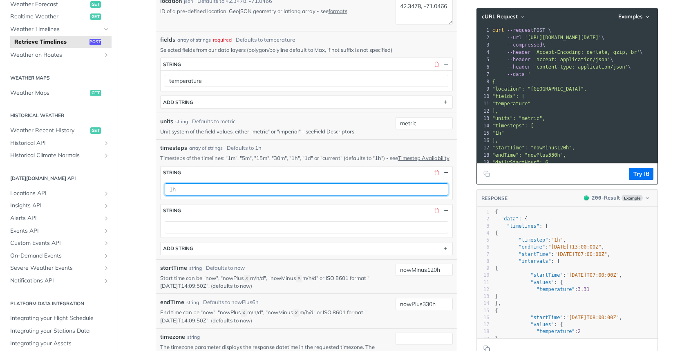
click at [224, 196] on input "1h" at bounding box center [307, 190] width 284 height 12
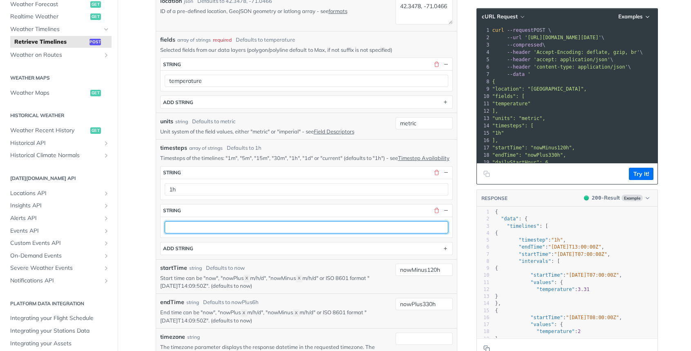
click at [215, 228] on input "text" at bounding box center [307, 228] width 284 height 12
type input "1d"
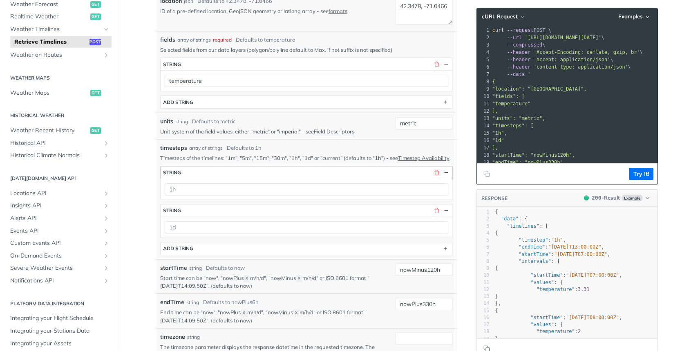
click at [435, 176] on button "button" at bounding box center [436, 172] width 7 height 7
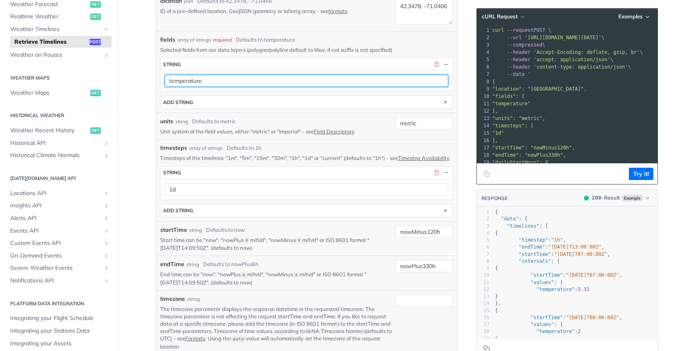
click at [234, 83] on input "temperature" at bounding box center [307, 81] width 284 height 12
type input "rainAccumulationMin"
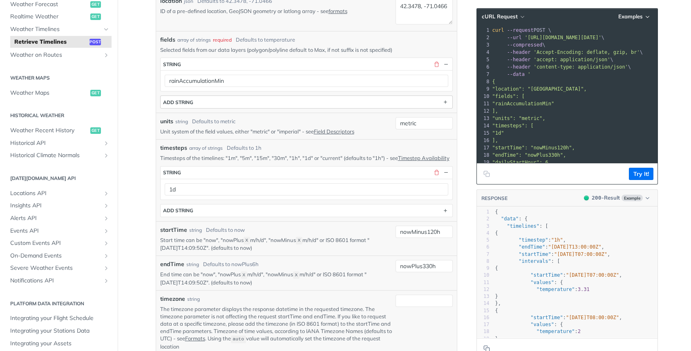
click at [226, 97] on button "ADD string" at bounding box center [307, 102] width 292 height 12
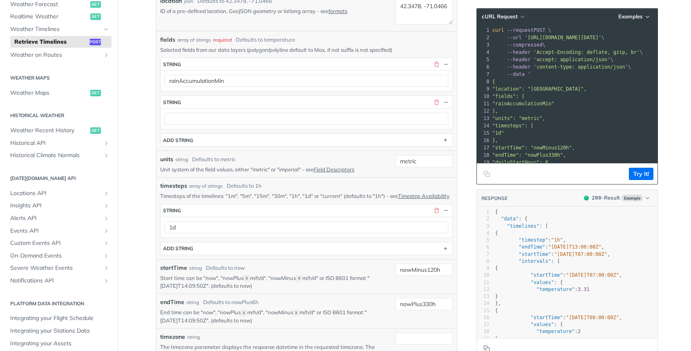
click at [226, 112] on div at bounding box center [307, 118] width 292 height 21
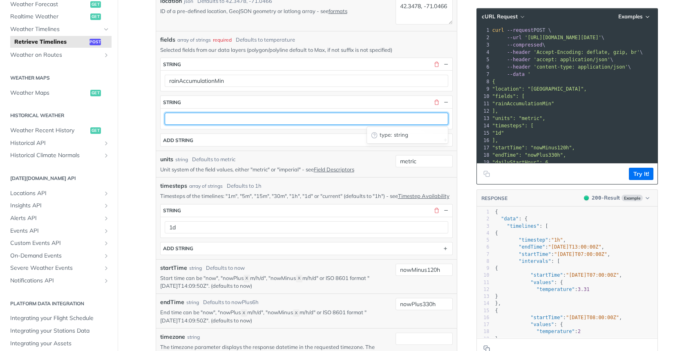
click at [226, 123] on input "text" at bounding box center [307, 119] width 284 height 12
paste input "rainAccumulationMin"
type input "rainAccumulationMax"
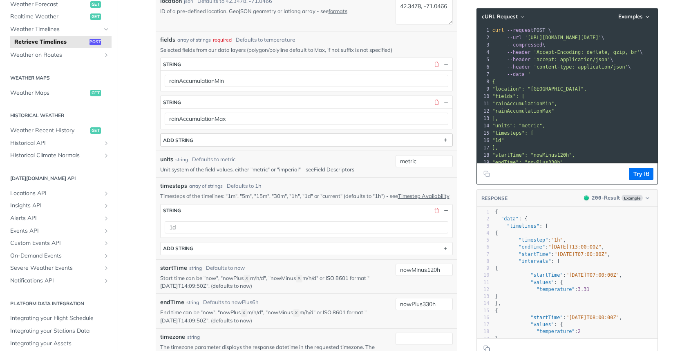
click at [217, 141] on button "ADD string" at bounding box center [307, 140] width 292 height 12
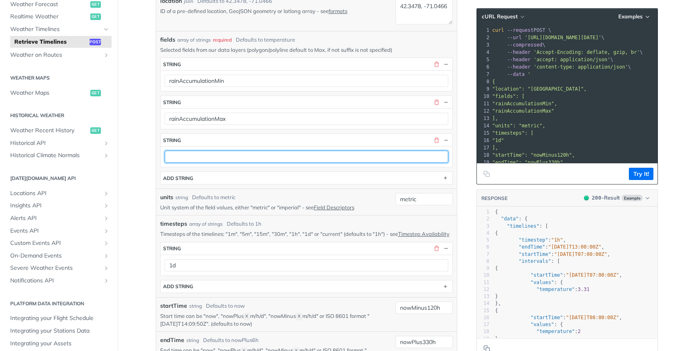
click at [241, 157] on input "text" at bounding box center [307, 157] width 284 height 12
paste input "rainAccumulationMin"
type input "rainAccumulationAvg"
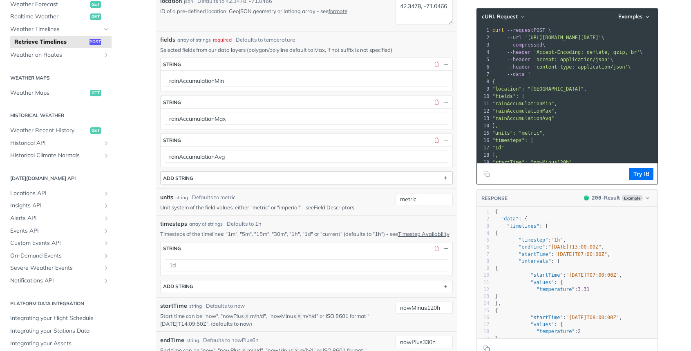
click at [240, 183] on button "ADD string" at bounding box center [307, 178] width 292 height 12
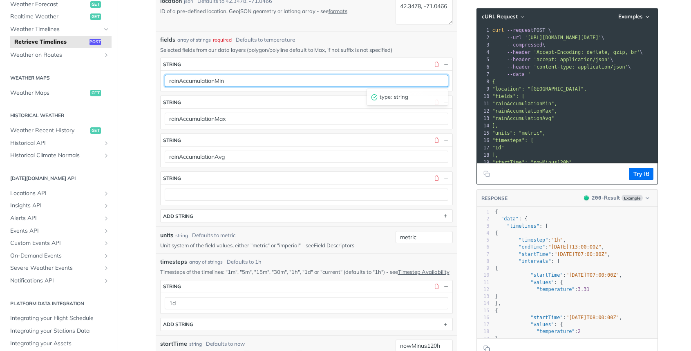
click at [273, 81] on input "rainAccumulationMin" at bounding box center [307, 81] width 284 height 12
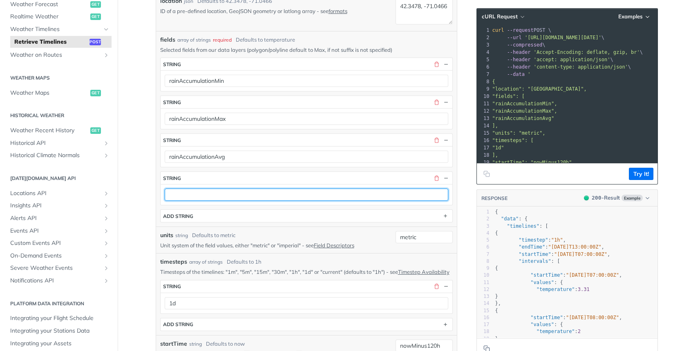
click at [224, 190] on input "text" at bounding box center [307, 195] width 284 height 12
paste input "rainAccumulationMin"
type input "rainAccumulationMinTime"
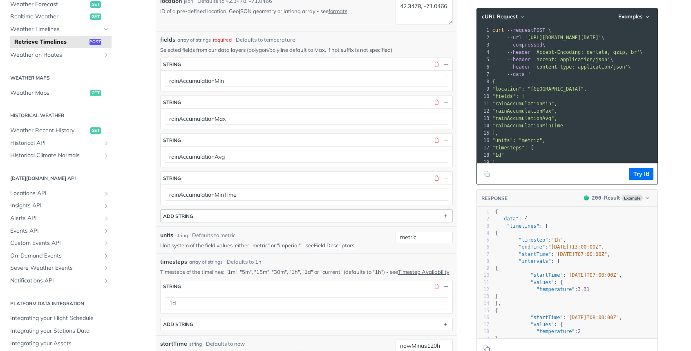
click at [218, 215] on button "ADD string" at bounding box center [307, 216] width 292 height 12
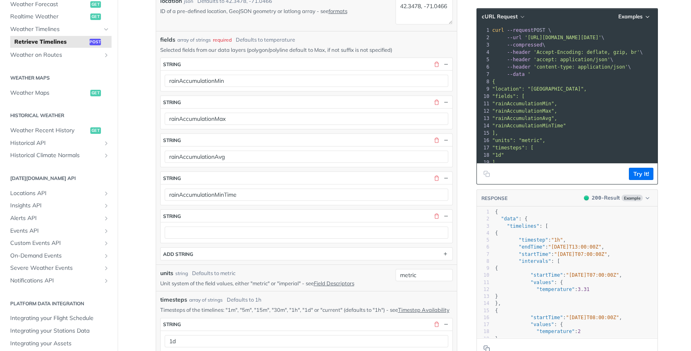
click at [241, 240] on div at bounding box center [307, 232] width 292 height 21
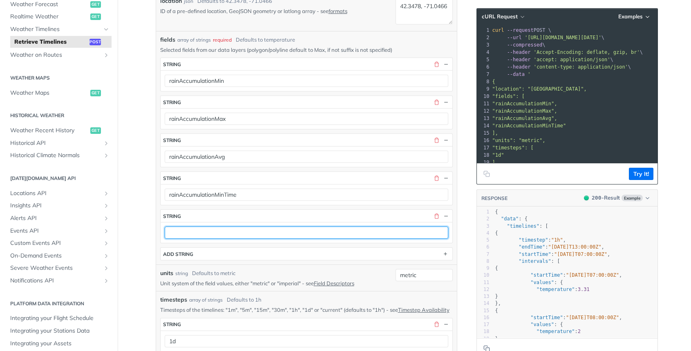
click at [245, 238] on input "text" at bounding box center [307, 233] width 284 height 12
paste input "rainAccumulationMin"
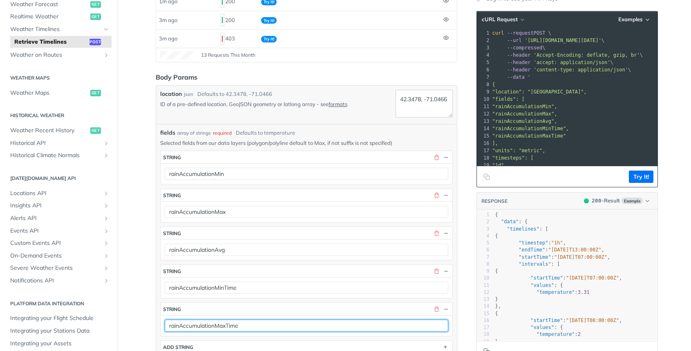
type input "rainAccumulationMaxTime"
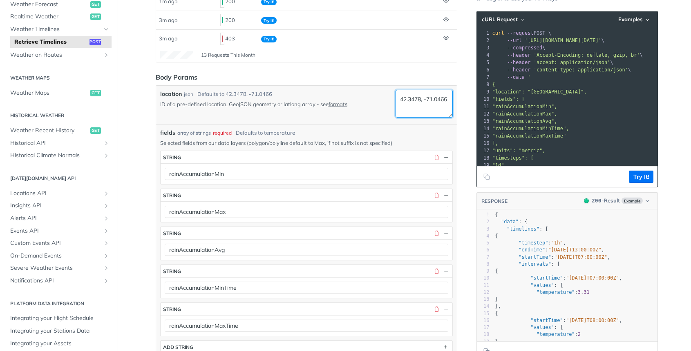
click at [414, 104] on textarea "42.3478, -71.0466" at bounding box center [424, 104] width 57 height 28
click at [640, 177] on button "Try It!" at bounding box center [641, 177] width 25 height 12
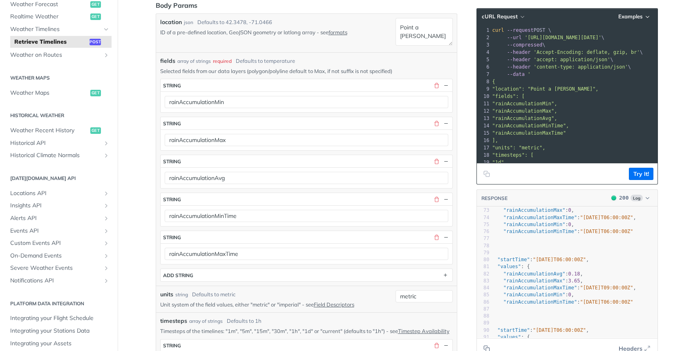
scroll to position [577, 0]
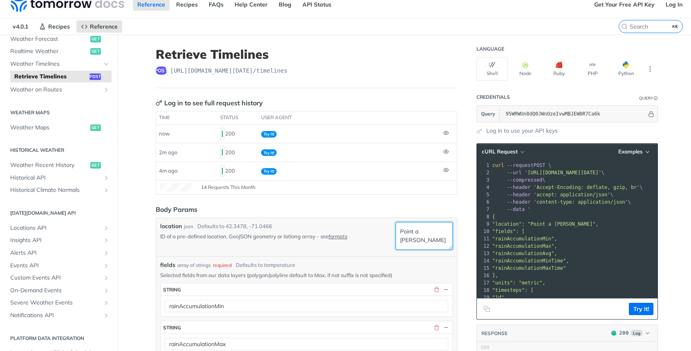
click at [433, 239] on textarea "Point a pitre" at bounding box center [424, 236] width 57 height 28
paste textarea "phnom penh"
click at [640, 306] on button "Try It!" at bounding box center [641, 309] width 25 height 12
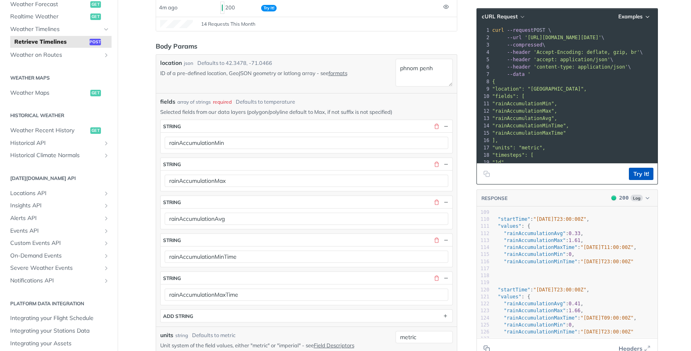
click at [639, 175] on button "Try It!" at bounding box center [641, 174] width 25 height 12
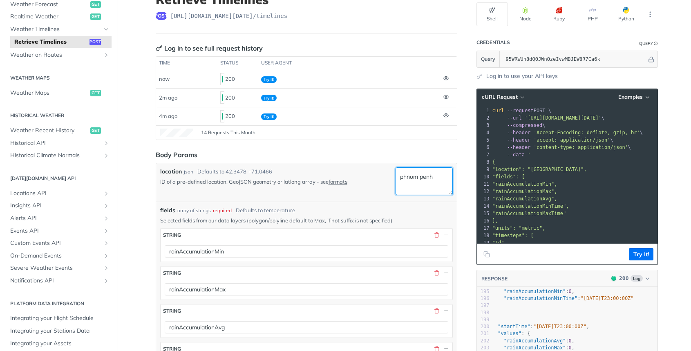
click at [418, 185] on textarea "phnom penh" at bounding box center [424, 182] width 57 height 28
paste textarea "8.165"
paste textarea "−70.355"
click at [635, 255] on button "Try It!" at bounding box center [641, 254] width 25 height 12
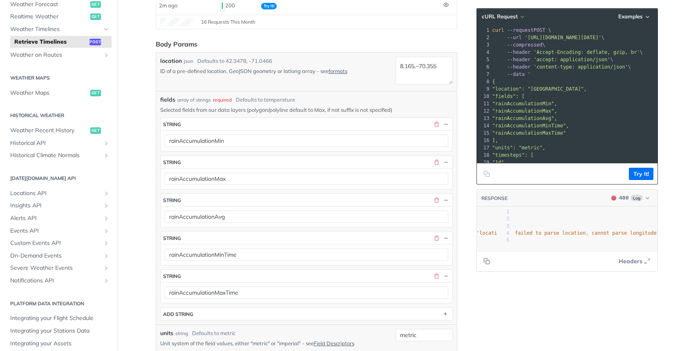
scroll to position [0, 360]
drag, startPoint x: 414, startPoint y: 63, endPoint x: 374, endPoint y: 63, distance: 40.1
click at [374, 63] on div "location json Defaults to 42.3478, -71.0466 ID of a pre-defined location, GeoJS…" at bounding box center [306, 72] width 293 height 30
paste textarea "8.165"
click at [645, 170] on button "Try It!" at bounding box center [641, 174] width 25 height 12
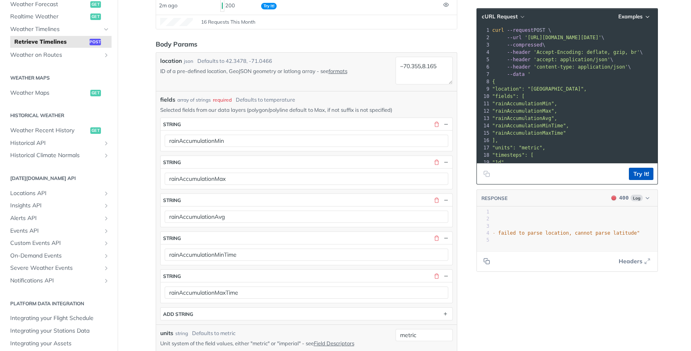
scroll to position [0, 357]
click at [416, 63] on textarea "−70.355,8.165" at bounding box center [424, 71] width 57 height 28
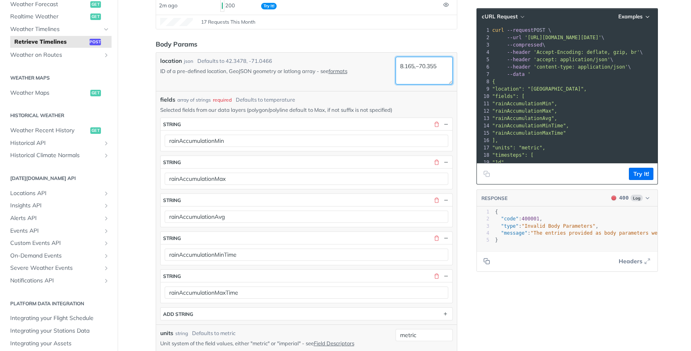
type textarea "8.165,−70.355"
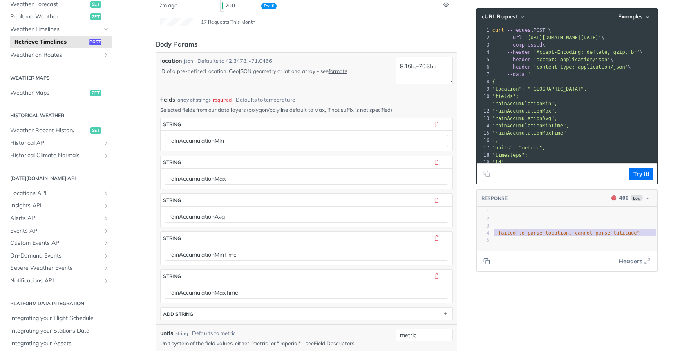
type textarea ""The entries provided as body parameters were not valid for the request. Fix Bo…"
drag, startPoint x: 534, startPoint y: 235, endPoint x: 700, endPoint y: 238, distance: 166.4
click at [691, 238] on html "Jump to Content Reference Recipes FAQs Help Center Blog API Status Recipes Refe…" at bounding box center [345, 175] width 691 height 351
click at [406, 67] on textarea "8.165,−70.355" at bounding box center [424, 71] width 57 height 28
click at [430, 64] on textarea "8.165,−70.355" at bounding box center [424, 71] width 57 height 28
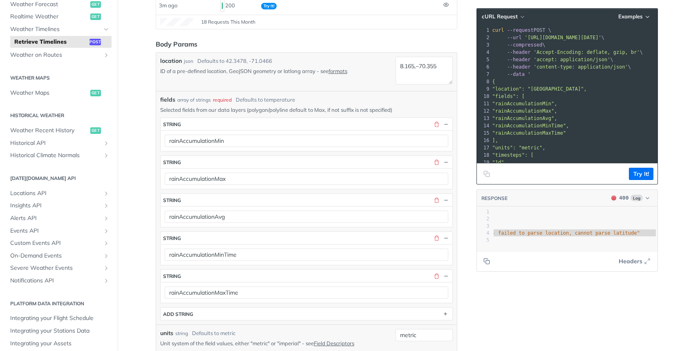
click at [73, 40] on span "Retrieve Timelines" at bounding box center [50, 42] width 73 height 8
click at [416, 63] on textarea "8.165,−70.355" at bounding box center [424, 71] width 57 height 28
click at [650, 177] on button "Try It!" at bounding box center [641, 174] width 25 height 12
click at [436, 64] on textarea "8.165, −70.355" at bounding box center [424, 71] width 57 height 28
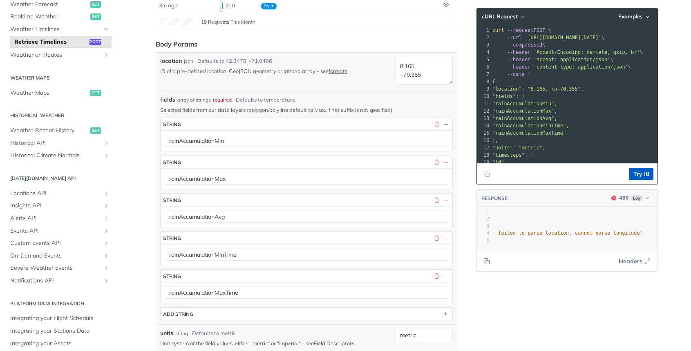
click at [632, 172] on button "Try It!" at bounding box center [641, 174] width 25 height 12
click at [419, 78] on textarea "8.165, −70.355" at bounding box center [424, 71] width 57 height 28
type textarea "f"
type textarea "Feijo bresil"
click at [647, 178] on button "Try It!" at bounding box center [641, 174] width 25 height 12
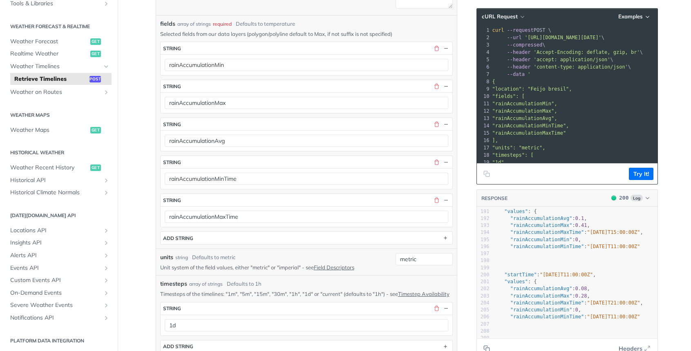
scroll to position [121, 0]
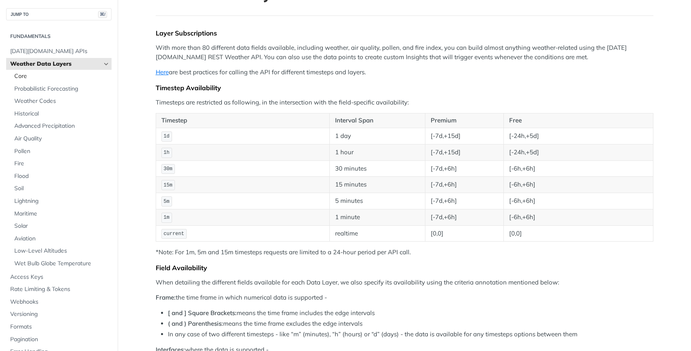
click at [14, 73] on span "Core" at bounding box center [61, 76] width 95 height 8
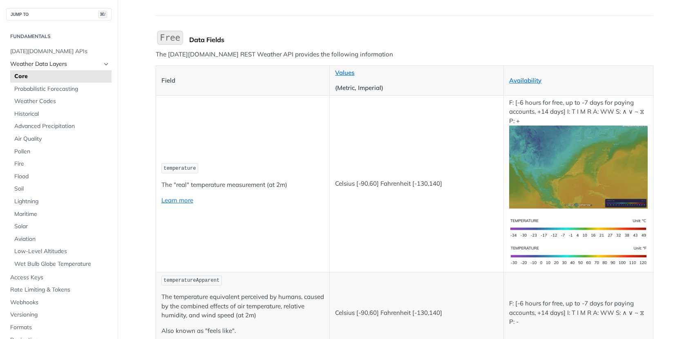
click at [54, 62] on span "Weather Data Layers" at bounding box center [55, 64] width 91 height 8
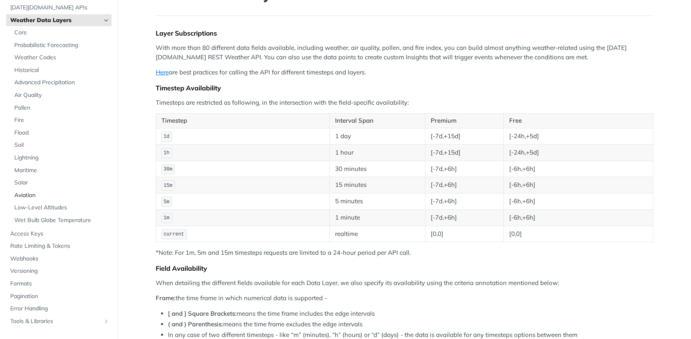
scroll to position [101, 0]
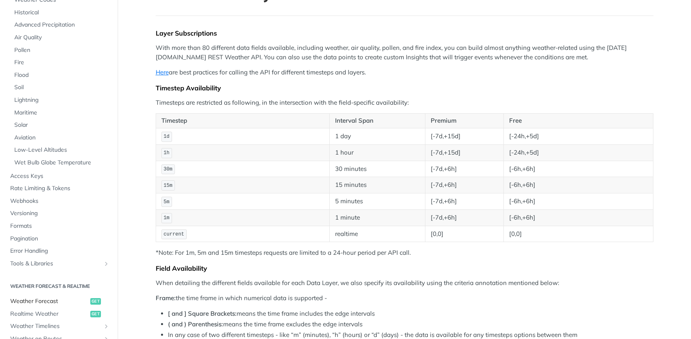
click at [49, 297] on span "Weather Forecast" at bounding box center [49, 301] width 78 height 8
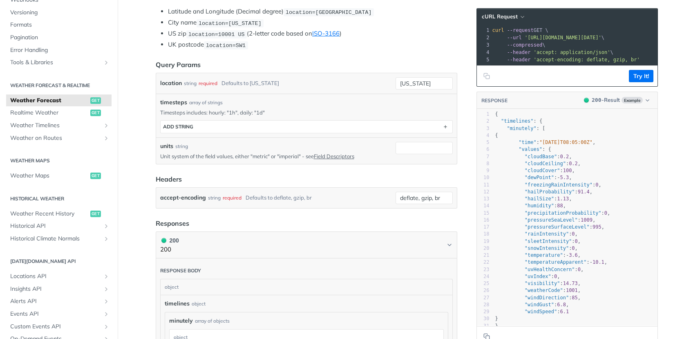
scroll to position [355, 0]
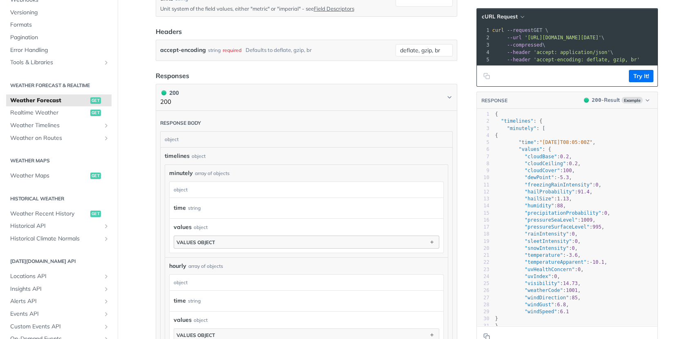
click at [225, 241] on button "values object" at bounding box center [306, 242] width 265 height 12
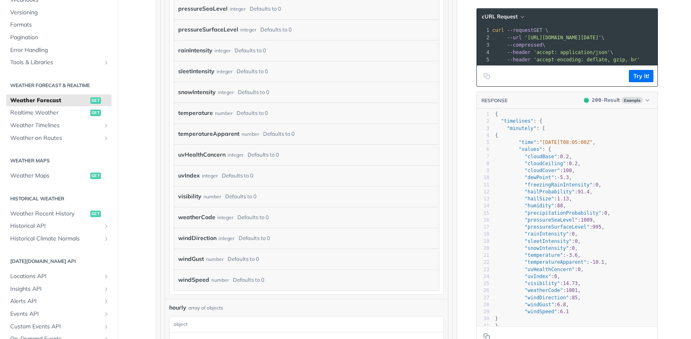
scroll to position [951, 0]
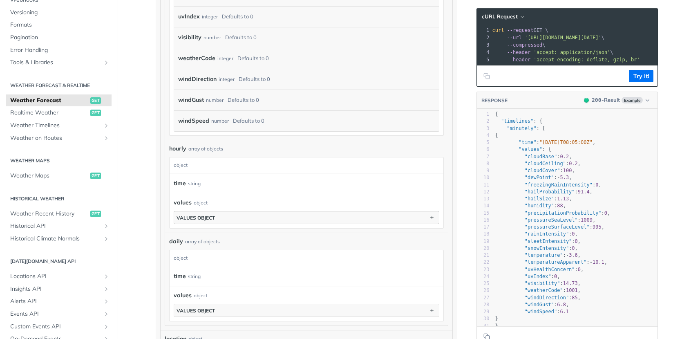
click at [261, 212] on button "values object" at bounding box center [306, 217] width 265 height 12
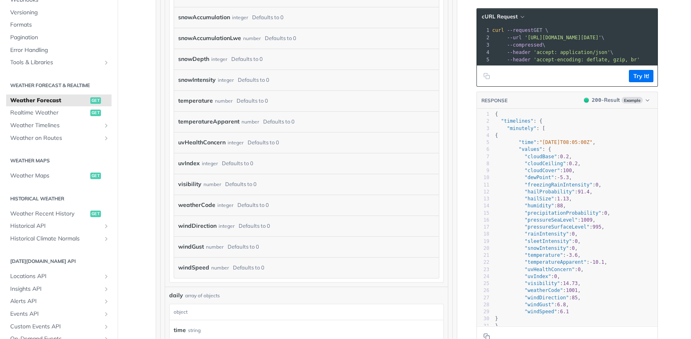
scroll to position [1714, 0]
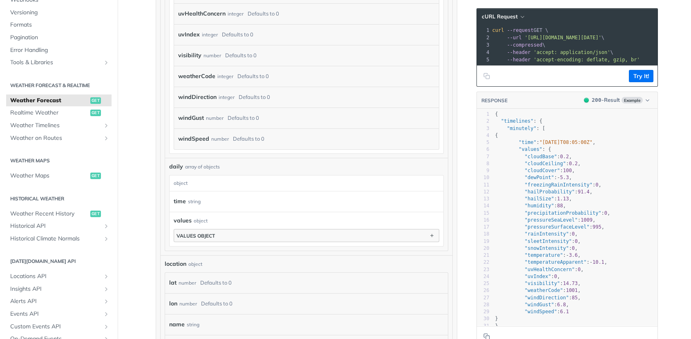
click at [211, 233] on div "values object" at bounding box center [196, 236] width 38 height 6
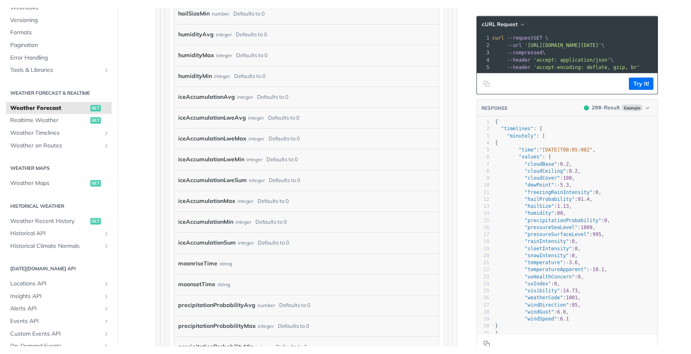
scroll to position [2898, 0]
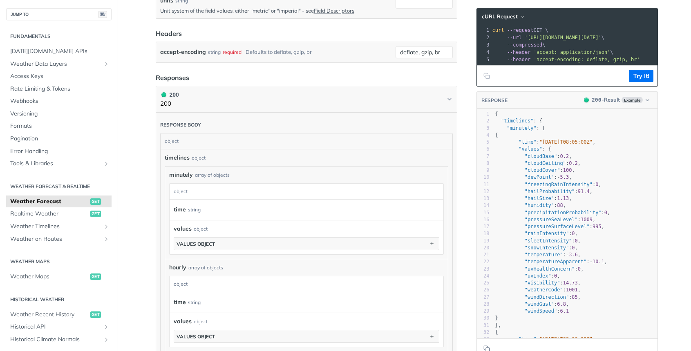
scroll to position [383, 0]
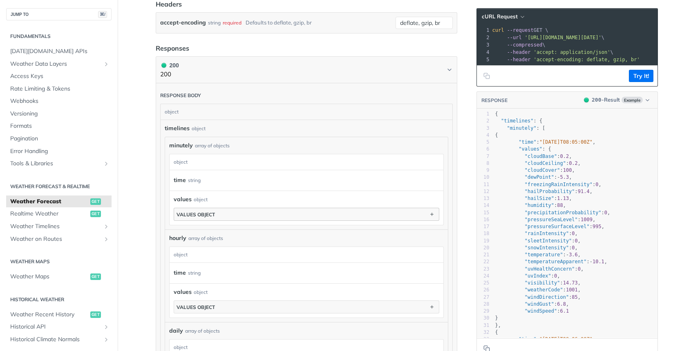
click at [261, 210] on button "values object" at bounding box center [306, 214] width 265 height 12
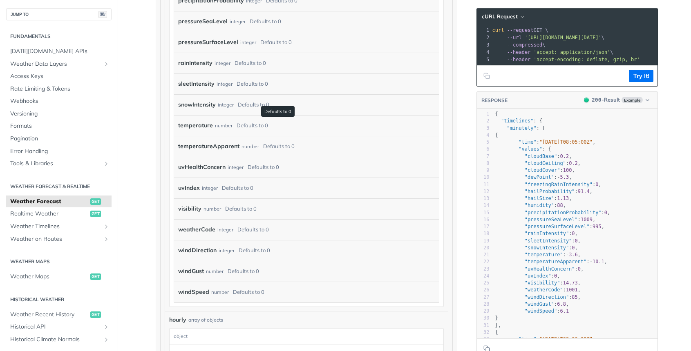
scroll to position [825, 0]
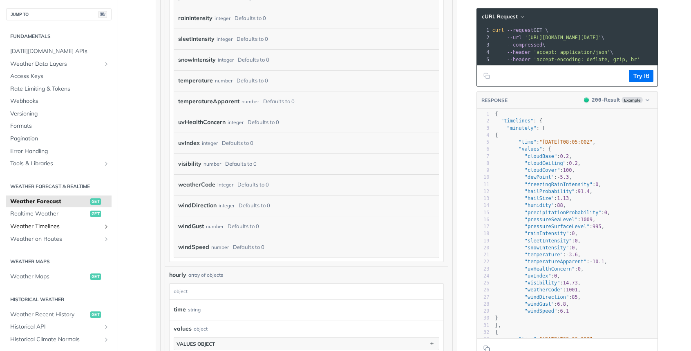
click at [69, 226] on span "Weather Timelines" at bounding box center [55, 227] width 91 height 8
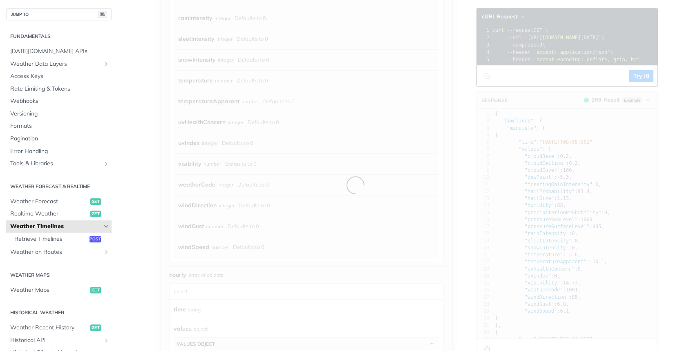
scroll to position [191, 0]
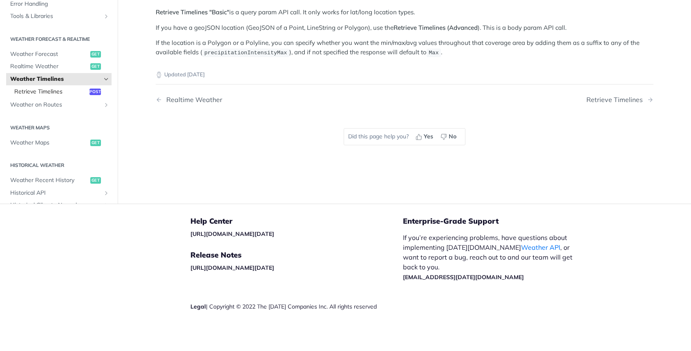
click at [77, 94] on link "Retrieve Timelines post" at bounding box center [60, 92] width 101 height 12
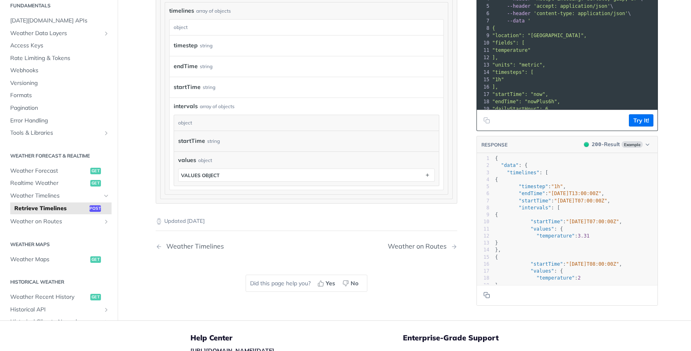
click at [235, 204] on div "Response body object data object timelines array of objects timelines object ti…" at bounding box center [307, 76] width 302 height 255
click at [246, 172] on div "values object values object" at bounding box center [306, 169] width 257 height 26
click at [241, 177] on button "values object" at bounding box center [307, 175] width 256 height 12
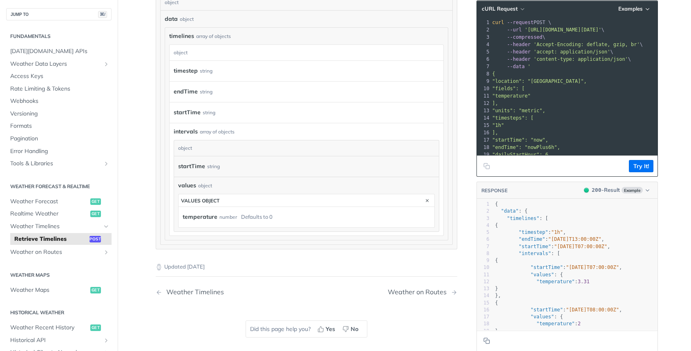
scroll to position [561, 0]
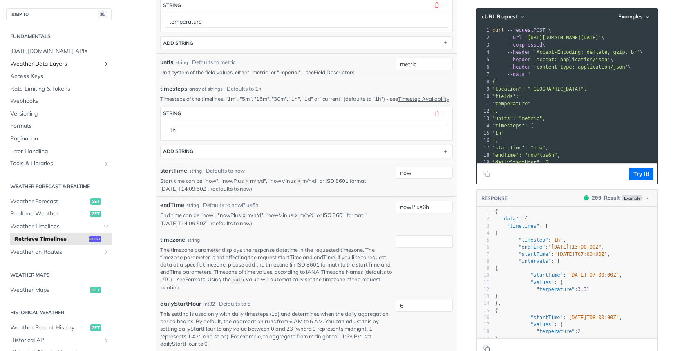
click at [55, 69] on link "Weather Data Layers" at bounding box center [58, 64] width 105 height 12
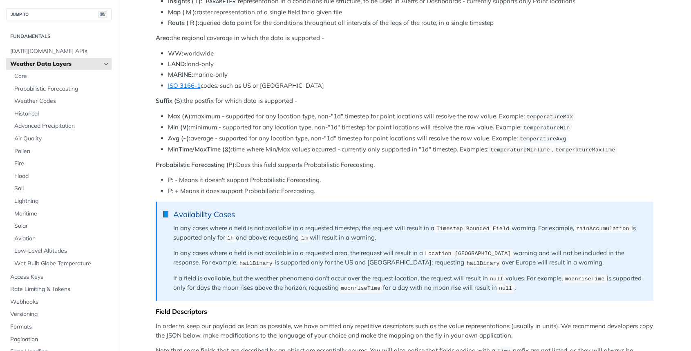
scroll to position [763, 0]
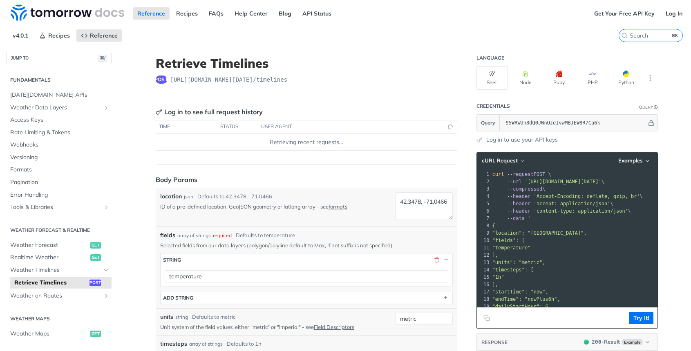
scroll to position [13, 0]
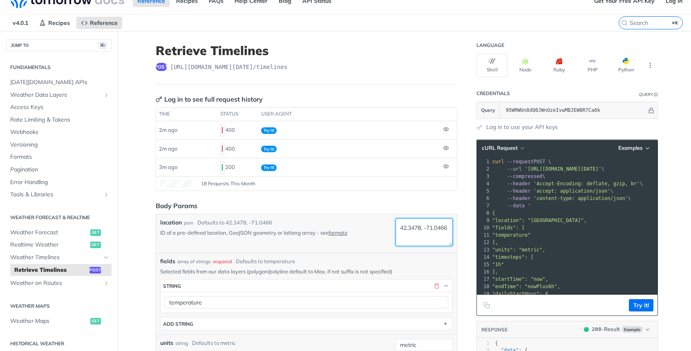
click at [441, 231] on textarea "42.3478, -71.0466" at bounding box center [424, 233] width 57 height 28
paste textarea "Feijó"
type textarea "Feijó bresil"
click at [634, 305] on button "Try It!" at bounding box center [641, 306] width 25 height 12
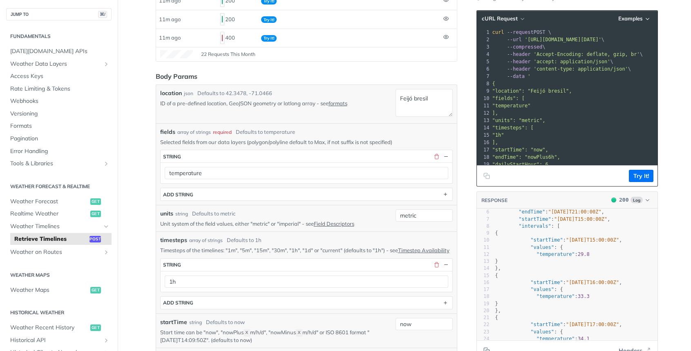
scroll to position [114, 0]
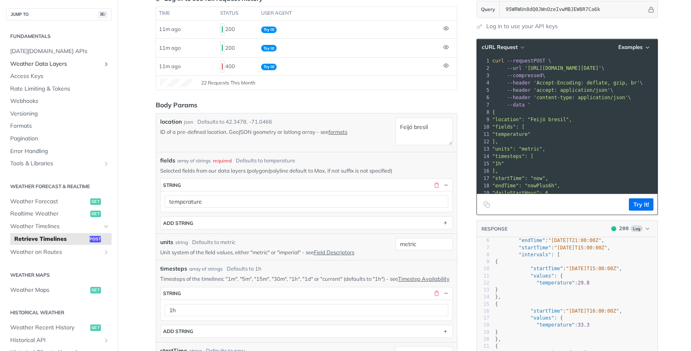
click at [57, 67] on span "Weather Data Layers" at bounding box center [55, 64] width 91 height 8
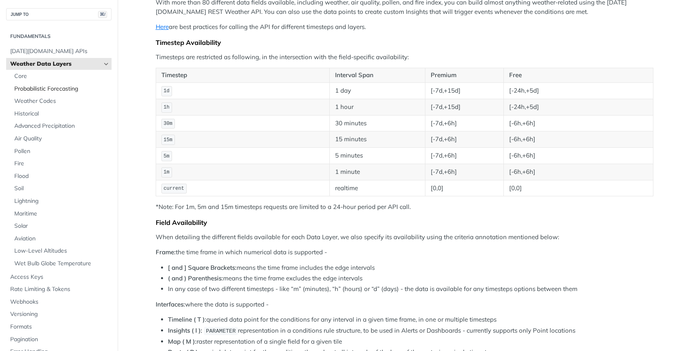
click at [56, 83] on link "Probabilistic Forecasting" at bounding box center [60, 89] width 101 height 12
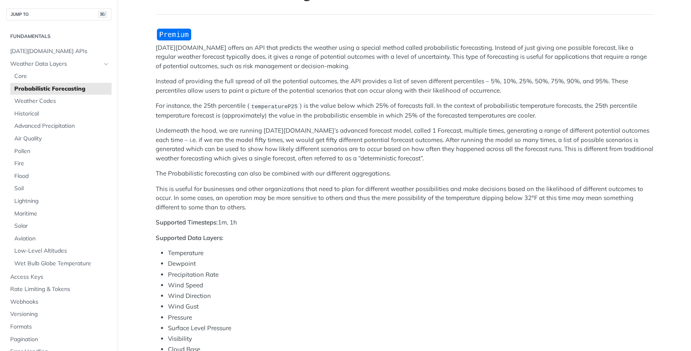
scroll to position [70, 0]
click at [72, 92] on link "Probabilistic Forecasting" at bounding box center [60, 89] width 101 height 12
click at [66, 104] on link "Weather Codes" at bounding box center [60, 101] width 101 height 12
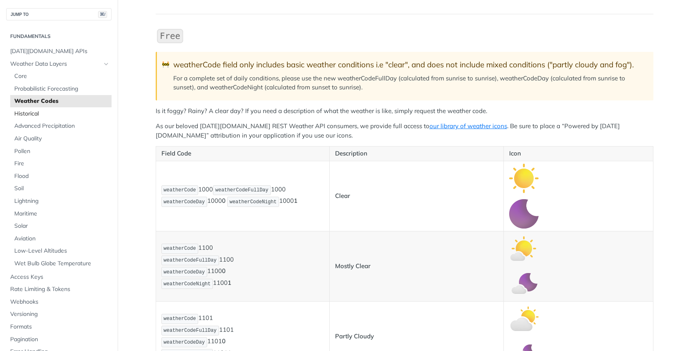
click at [56, 114] on span "Historical" at bounding box center [61, 114] width 95 height 8
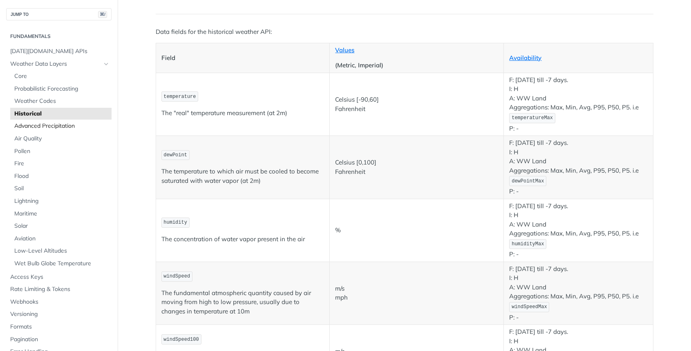
click at [56, 122] on span "Advanced Precipitation" at bounding box center [61, 126] width 95 height 8
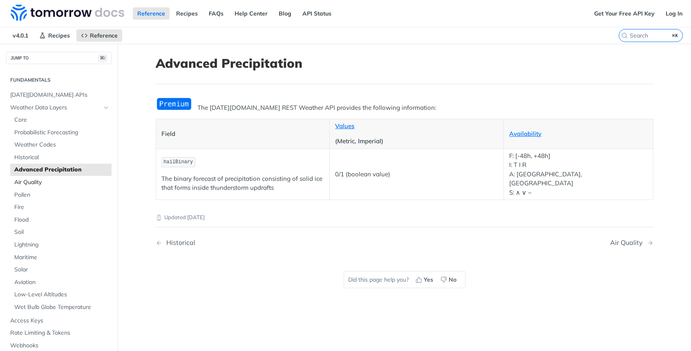
click at [55, 179] on span "Air Quality" at bounding box center [61, 183] width 95 height 8
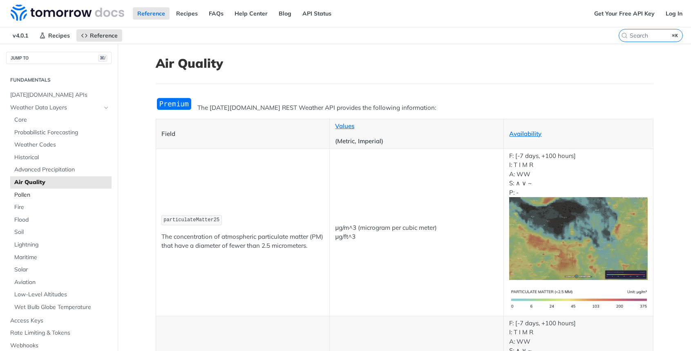
click at [40, 195] on span "Pollen" at bounding box center [61, 195] width 95 height 8
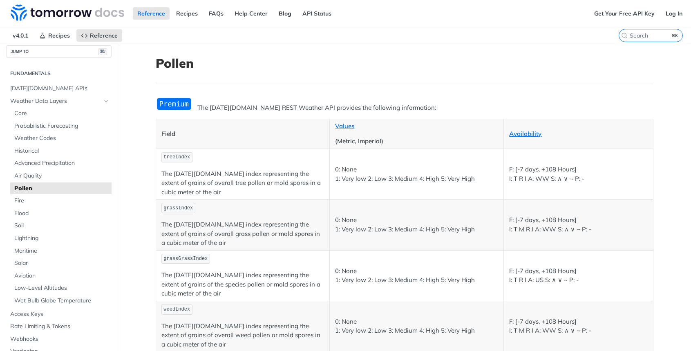
scroll to position [38, 0]
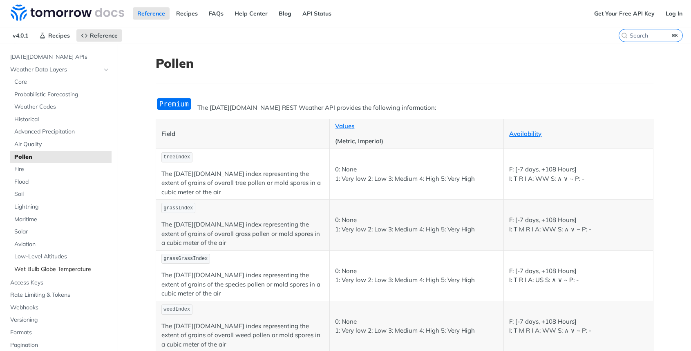
click at [69, 267] on span "Wet Bulb Globe Temperature" at bounding box center [61, 270] width 95 height 8
